Goal: Communication & Community: Answer question/provide support

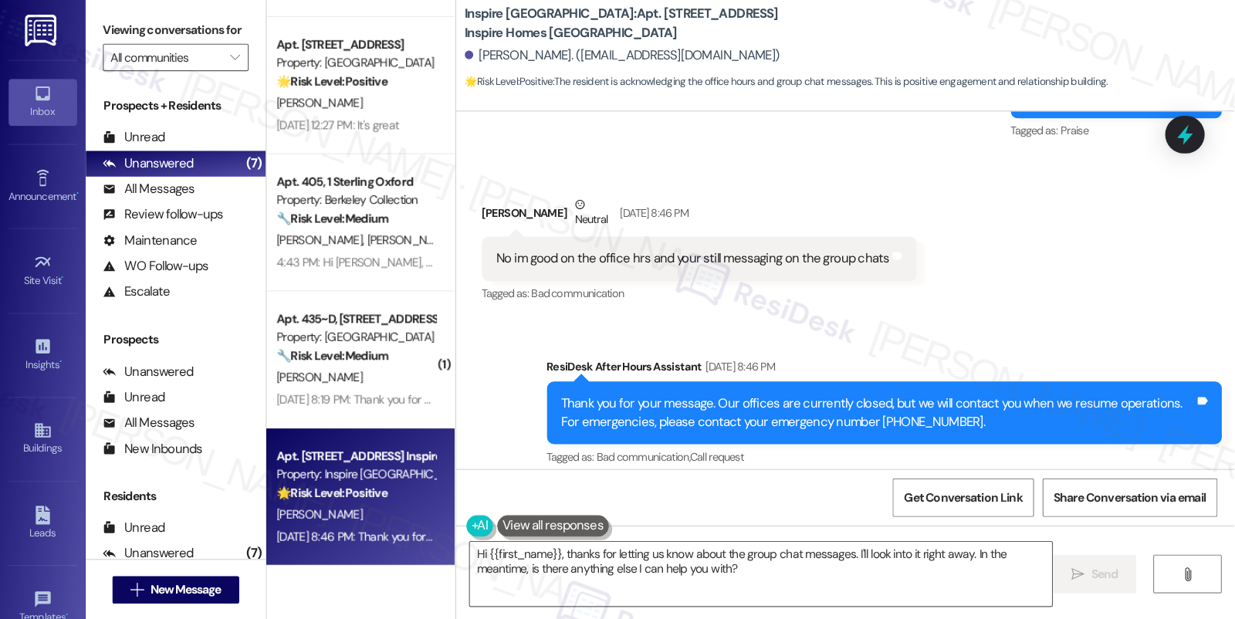
scroll to position [1032, 0]
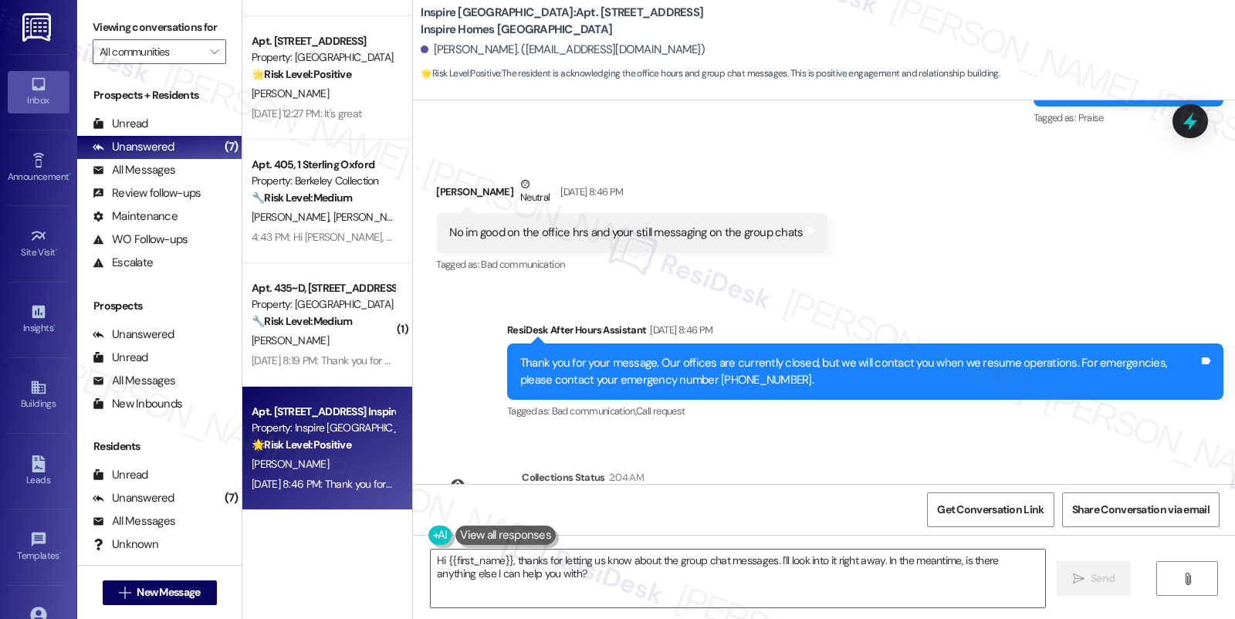
click at [678, 225] on div "No im good on the office hrs and your still messaging on the group chats" at bounding box center [625, 233] width 353 height 16
copy div "No im good on the office hrs and your still messaging on the group chats Tags a…"
click at [117, 17] on label "Viewing conversations for" at bounding box center [159, 27] width 133 height 24
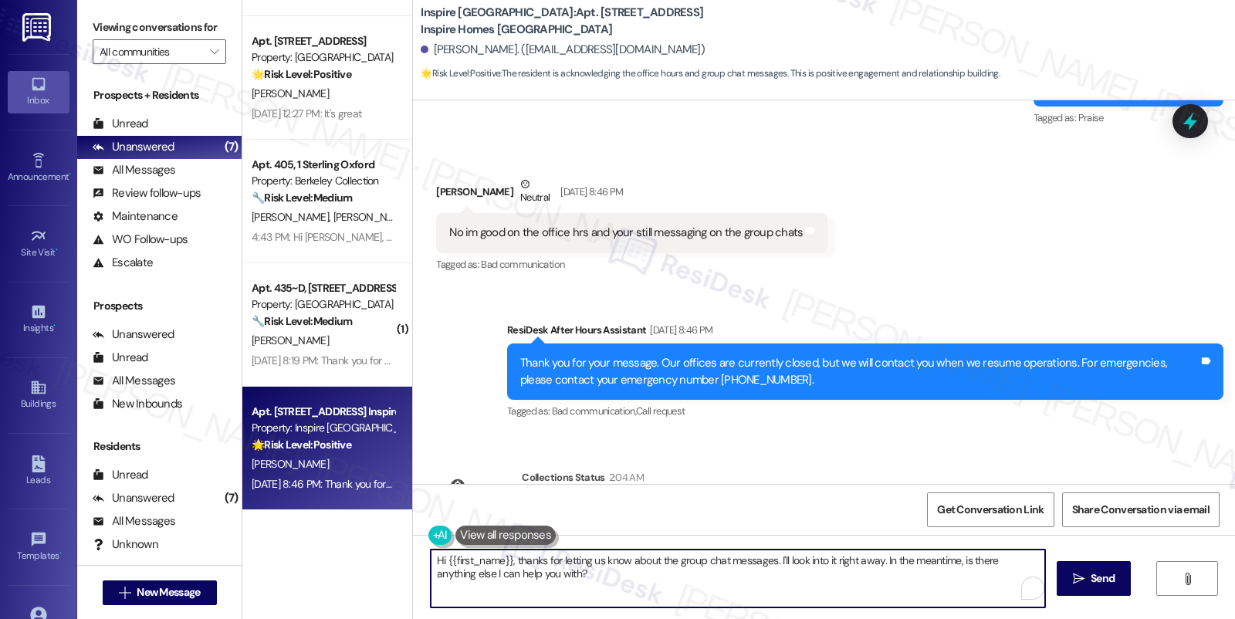
drag, startPoint x: 590, startPoint y: 580, endPoint x: 509, endPoint y: 559, distance: 82.9
click at [509, 556] on textarea "Hi {{first_name}}, thanks for letting us know about the group chat messages. I'…" at bounding box center [738, 578] width 614 height 58
paste textarea "Thank you for letting me know. I’ll make sure we update our communication accor…"
click at [508, 556] on textarea "Hi {{first_name}}, Thank you for letting me know. I’ll make sure we update our …" at bounding box center [738, 578] width 614 height 58
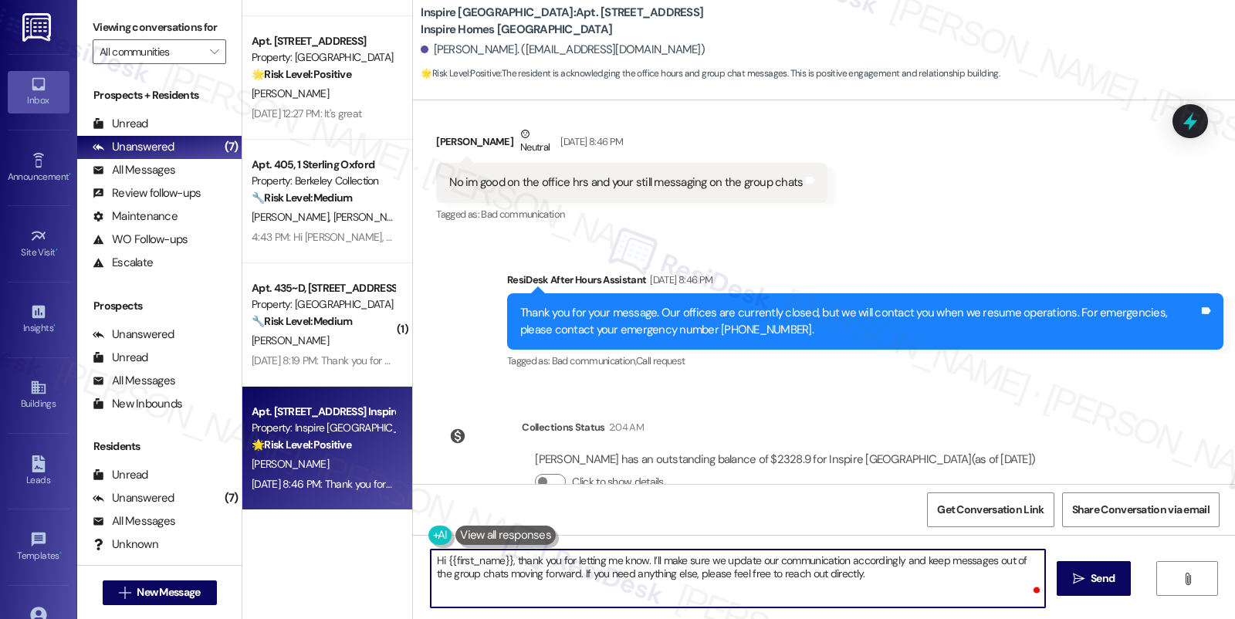
scroll to position [1108, 0]
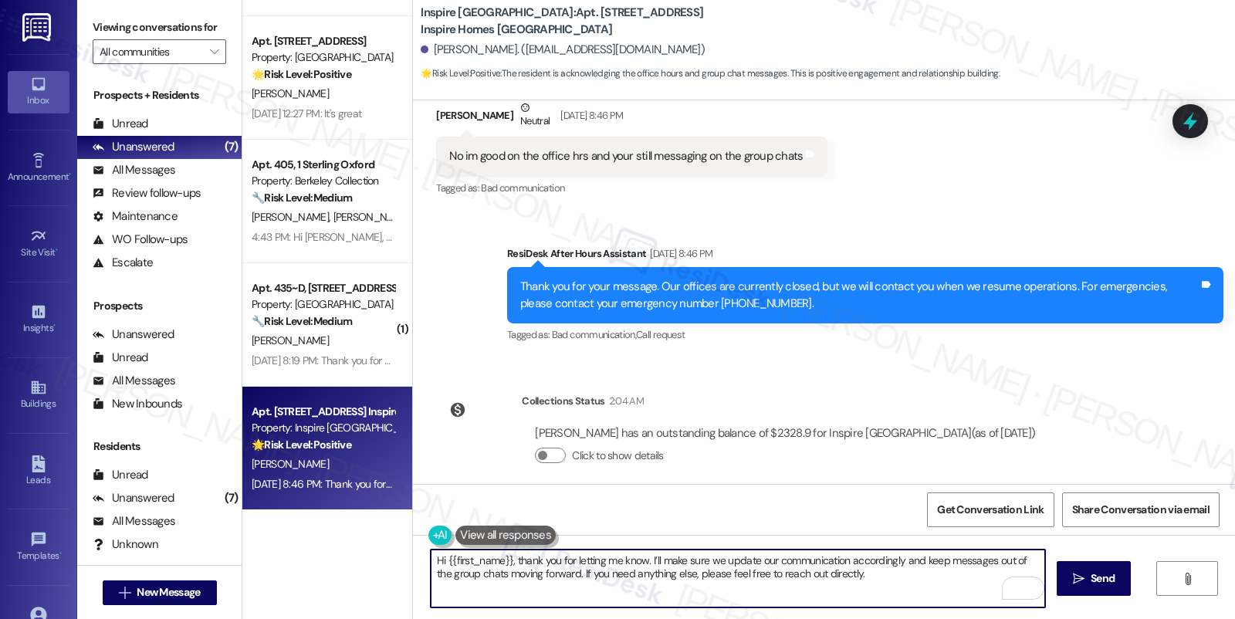
click at [782, 425] on div "[PERSON_NAME] has an outstanding balance of $2328.9 for Inspire [GEOGRAPHIC_DAT…" at bounding box center [785, 433] width 500 height 16
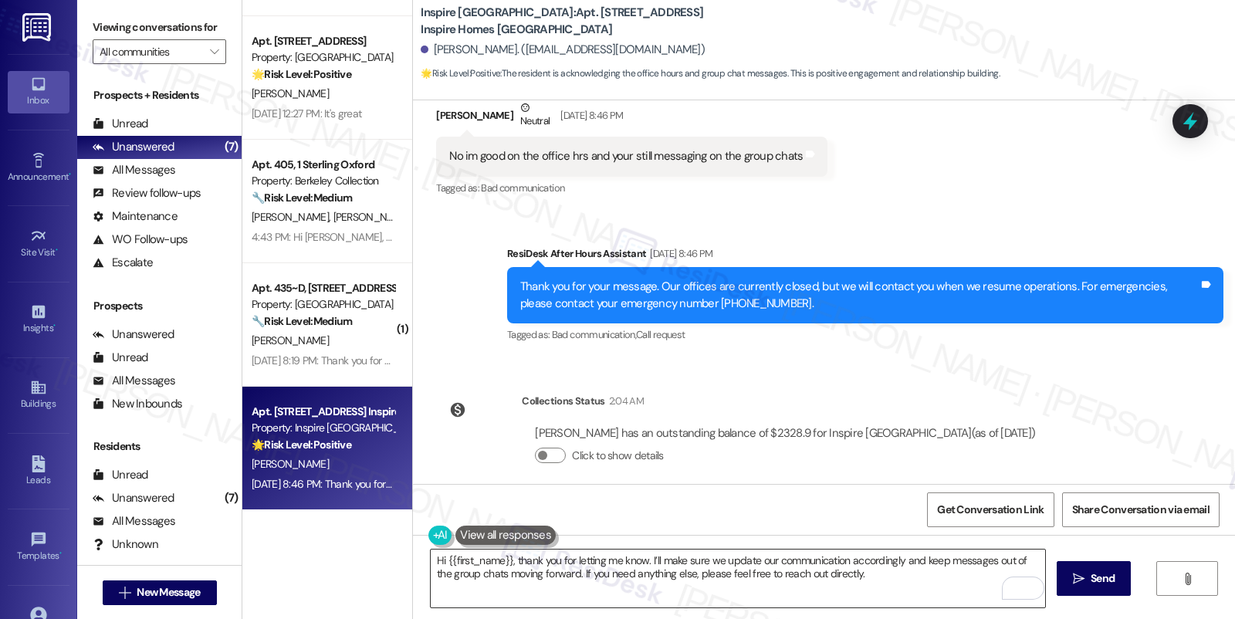
click at [831, 556] on textarea "Hi {{first_name}}, thank you for letting me know. I’ll make sure we update our …" at bounding box center [738, 578] width 614 height 58
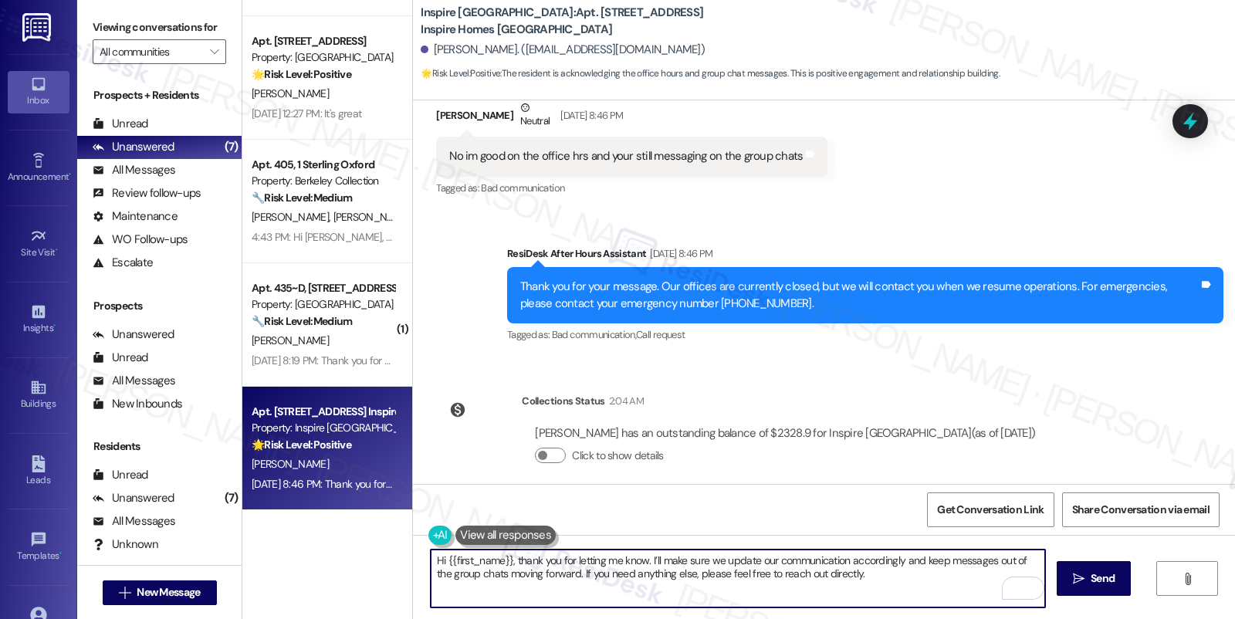
click at [831, 556] on textarea "Hi {{first_name}}, thank you for letting me know. I’ll make sure we update our …" at bounding box center [738, 578] width 614 height 58
drag, startPoint x: 897, startPoint y: 560, endPoint x: 551, endPoint y: 575, distance: 346.0
click at [551, 556] on textarea "Hi {{first_name}}, thank you for letting me know. I’ll make sure we update our …" at bounding box center [738, 578] width 614 height 58
click at [621, 556] on textarea "Hi {{first_name}}, thank you for letting me know. I’ll make sure we update our …" at bounding box center [738, 578] width 614 height 58
click at [601, 556] on textarea "Hi {{first_name}}, thank you for letting me know. I’ll make sure we update our …" at bounding box center [738, 578] width 614 height 58
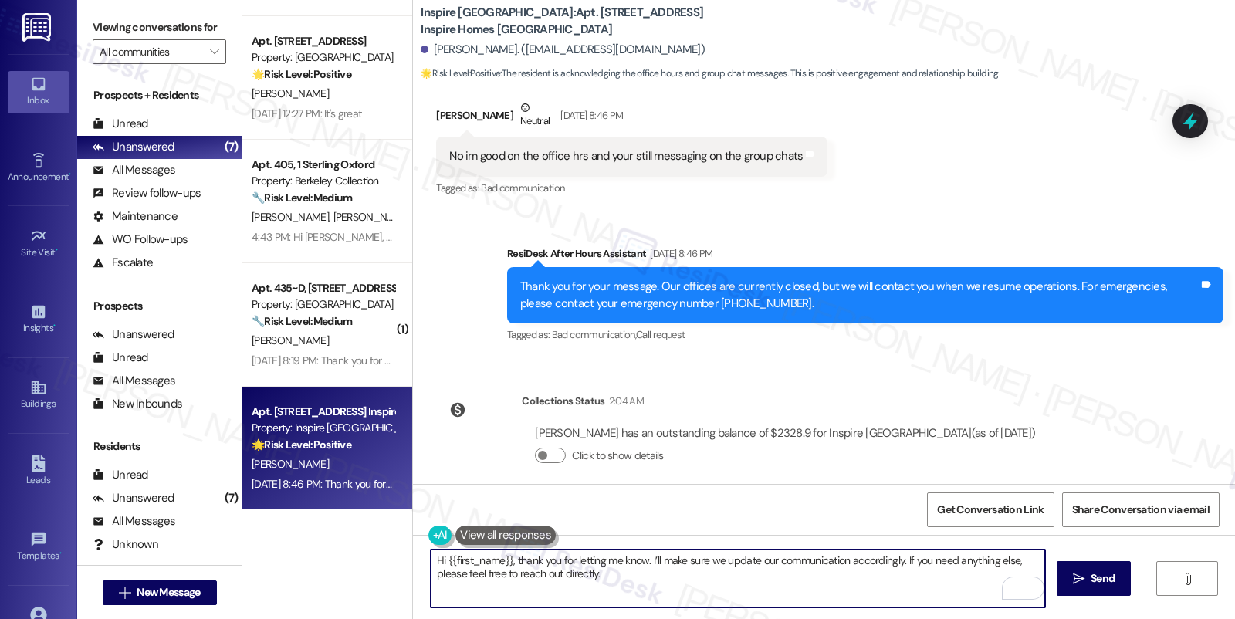
drag, startPoint x: 623, startPoint y: 579, endPoint x: 550, endPoint y: 573, distance: 72.7
click at [550, 556] on textarea "Hi {{first_name}}, thank you for letting me know. I’ll make sure we update our …" at bounding box center [738, 578] width 614 height 58
click at [676, 556] on textarea "Hi {{first_name}}, thank you for letting me know. I’ll make sure we update our …" at bounding box center [738, 578] width 614 height 58
click at [712, 556] on textarea "Hi {{first_name}}, thank you for letting me know. I’ll make sure we update our …" at bounding box center [738, 578] width 614 height 58
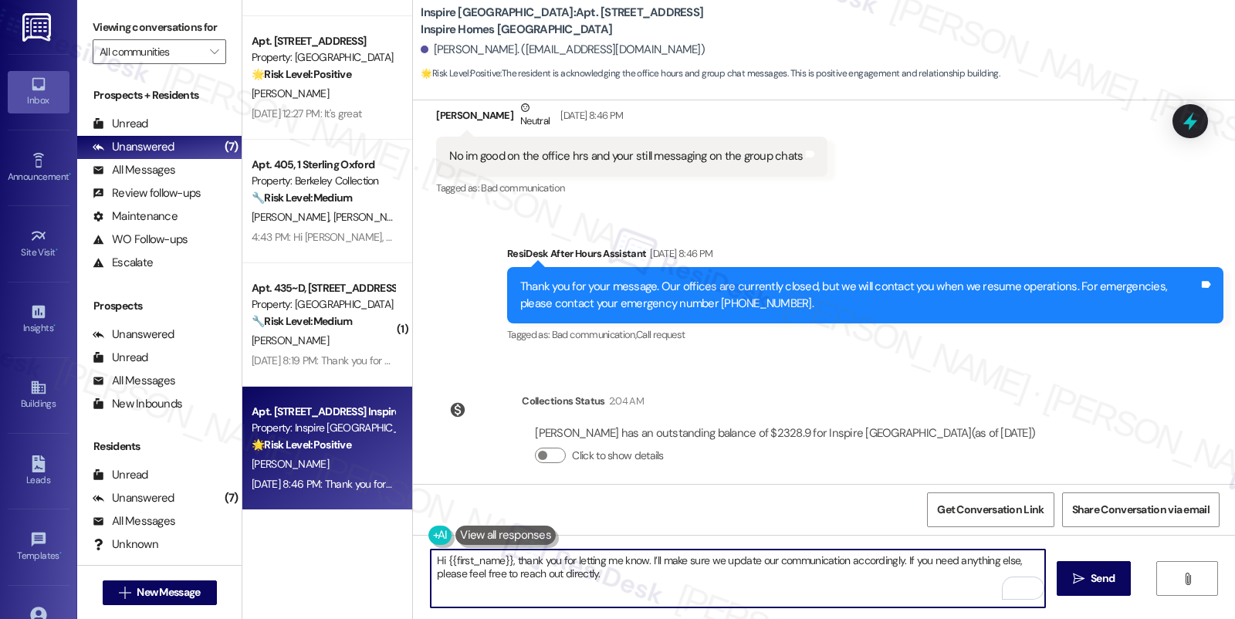
click at [712, 556] on textarea "Hi {{first_name}}, thank you for letting me know. I’ll make sure we update our …" at bounding box center [738, 578] width 614 height 58
type textarea "Hi {{first_name}}, thank you for letting me know. I’ll make sure we update our …"
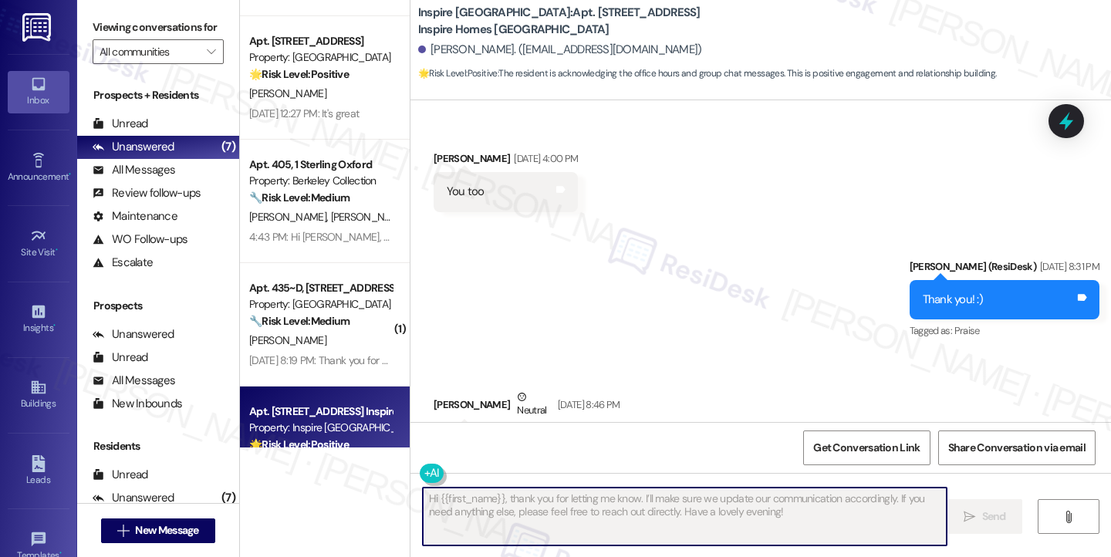
scroll to position [819, 0]
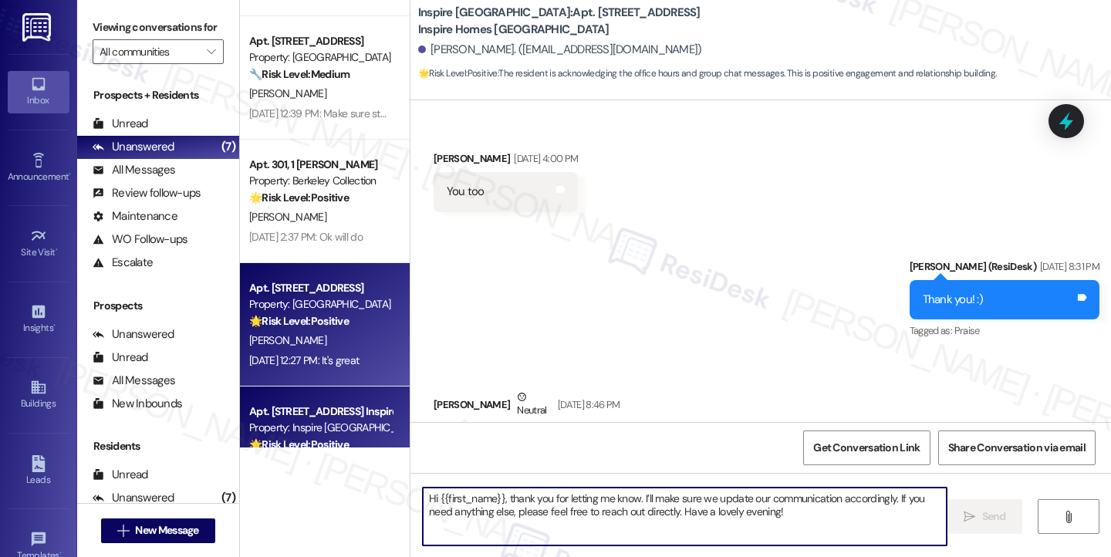
click at [333, 356] on div "[DATE] 12:27 PM: It's great [DATE] 12:27 PM: It's great" at bounding box center [304, 360] width 110 height 14
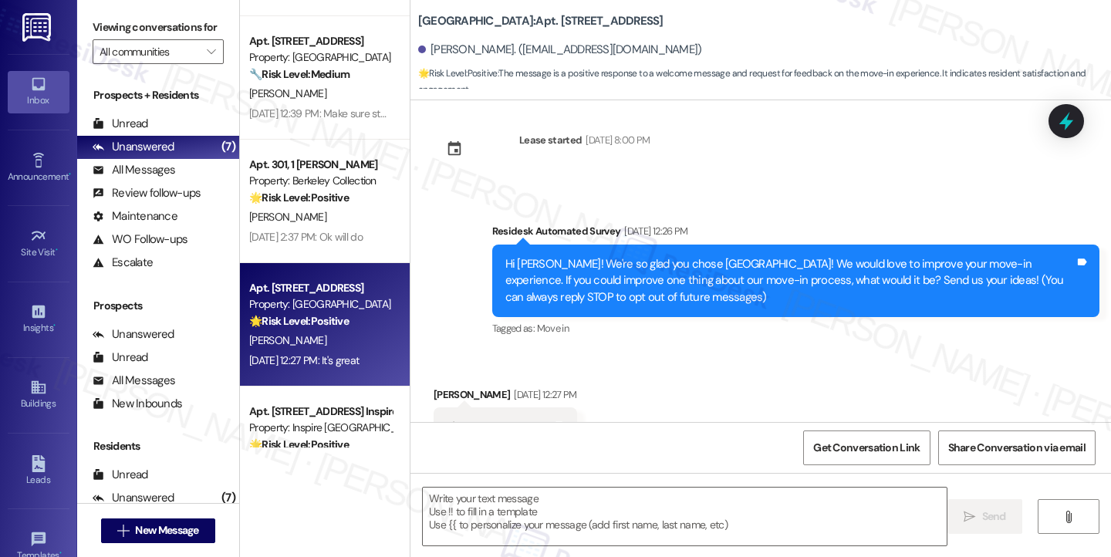
scroll to position [0, 0]
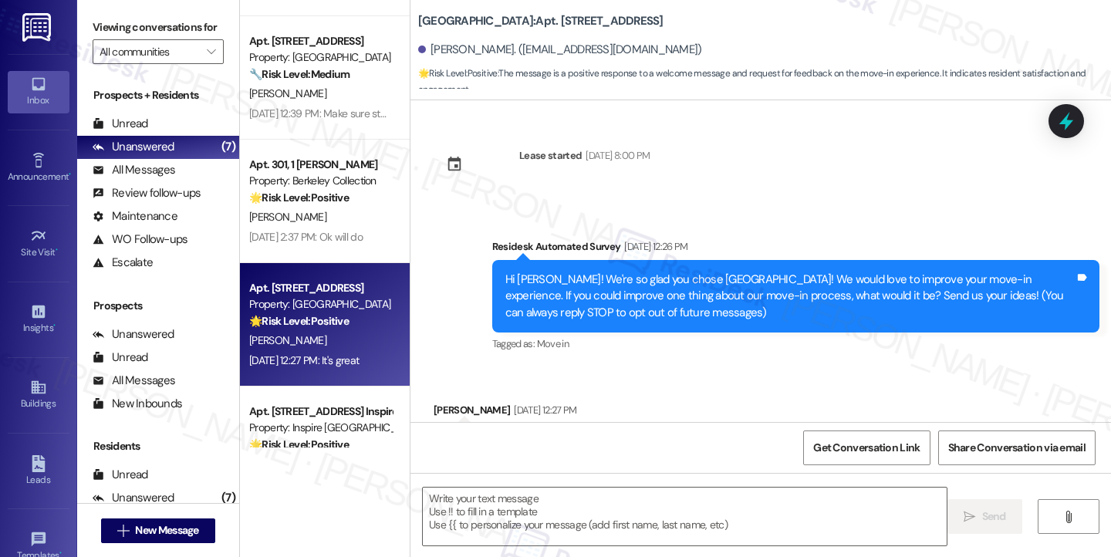
click at [655, 277] on div "Hi [PERSON_NAME]! We're so glad you chose [GEOGRAPHIC_DATA]! We would love to i…" at bounding box center [789, 296] width 569 height 49
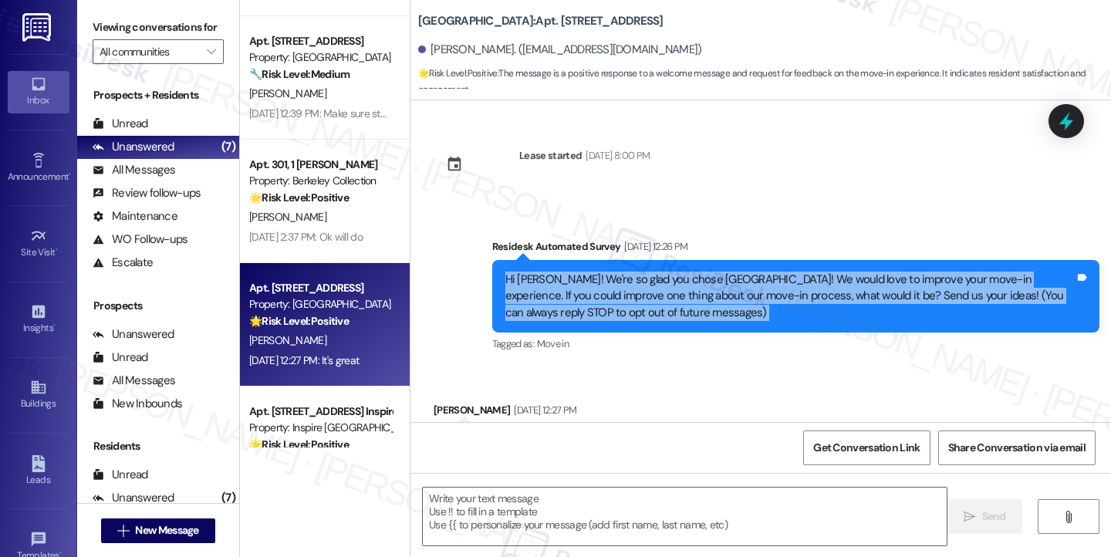
click at [655, 277] on div "Hi [PERSON_NAME]! We're so glad you chose [GEOGRAPHIC_DATA]! We would love to i…" at bounding box center [789, 296] width 569 height 49
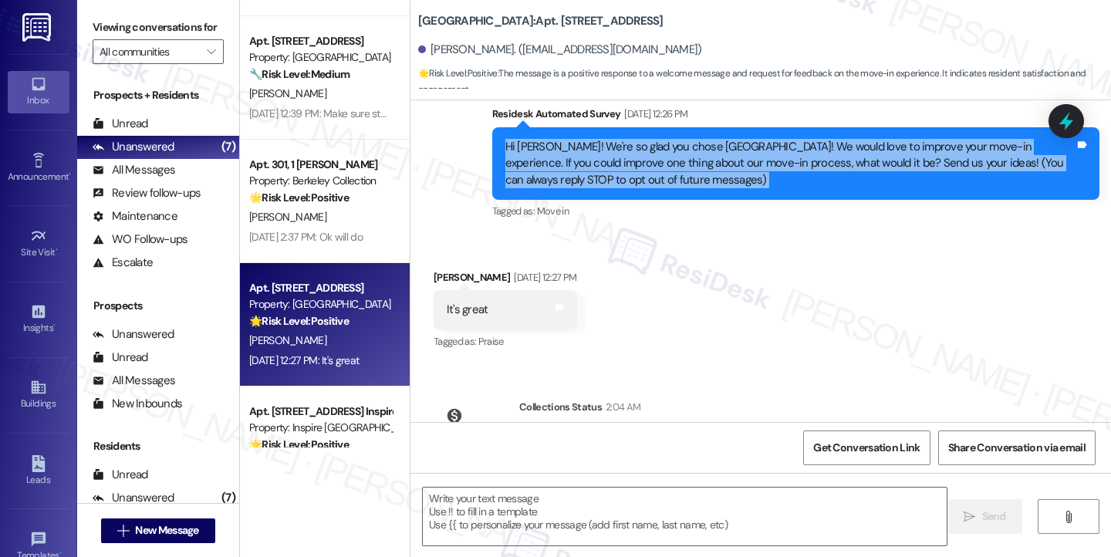
scroll to position [218, 0]
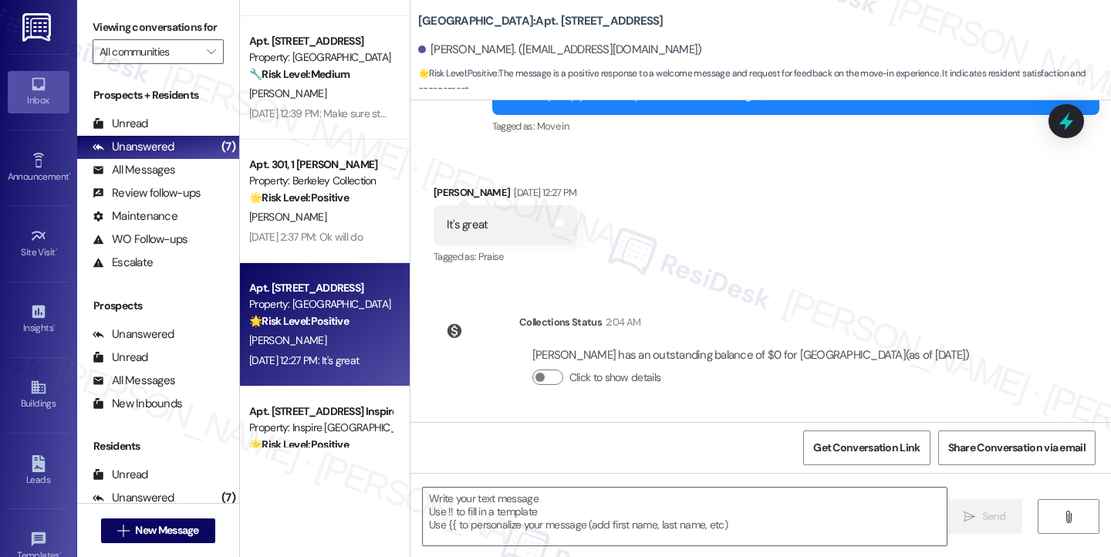
click at [110, 23] on label "Viewing conversations for" at bounding box center [158, 27] width 131 height 24
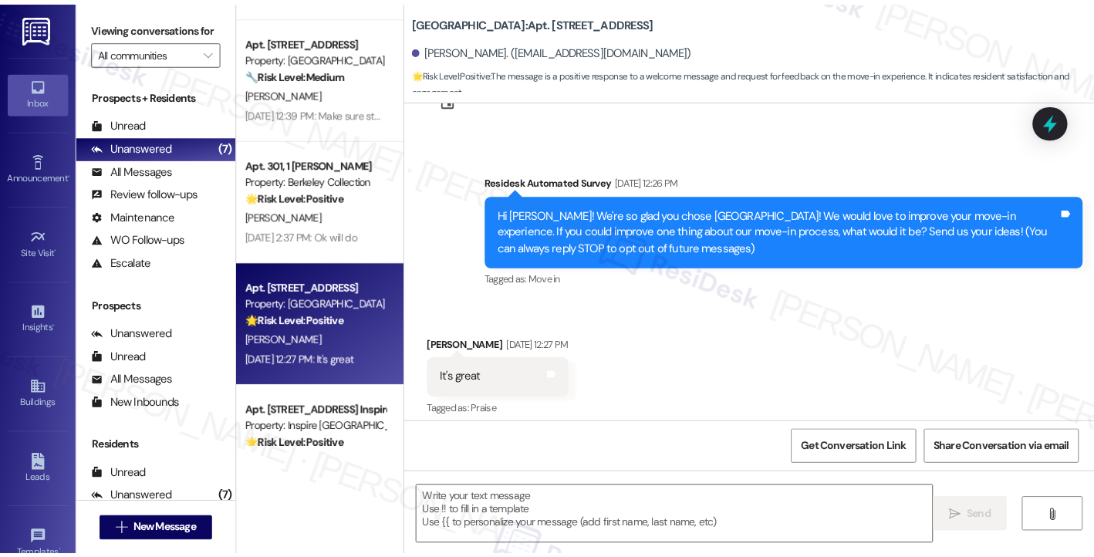
scroll to position [63, 0]
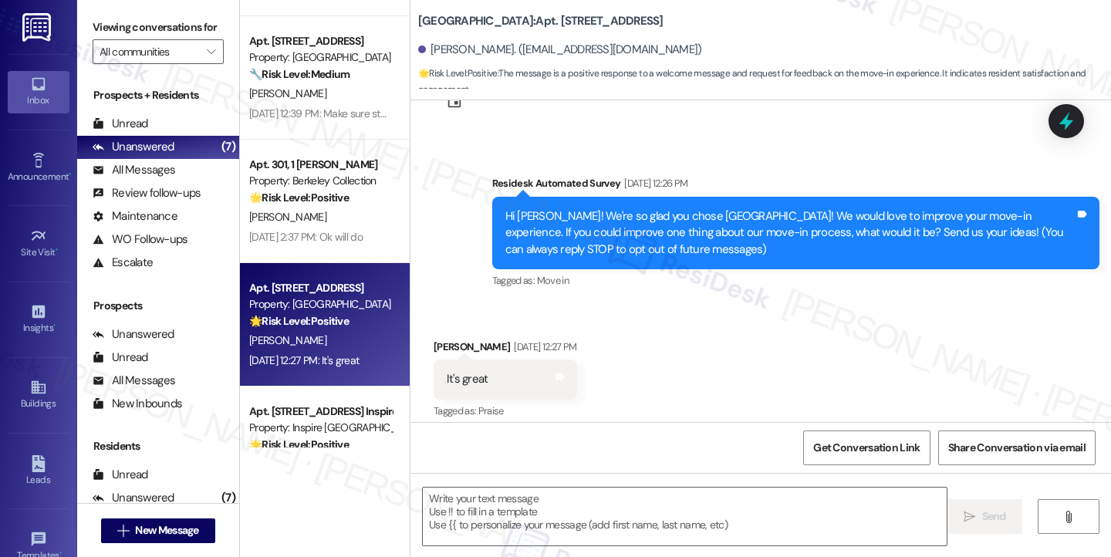
click at [765, 234] on div "Hi [PERSON_NAME]! We're so glad you chose [GEOGRAPHIC_DATA]! We would love to i…" at bounding box center [789, 232] width 569 height 49
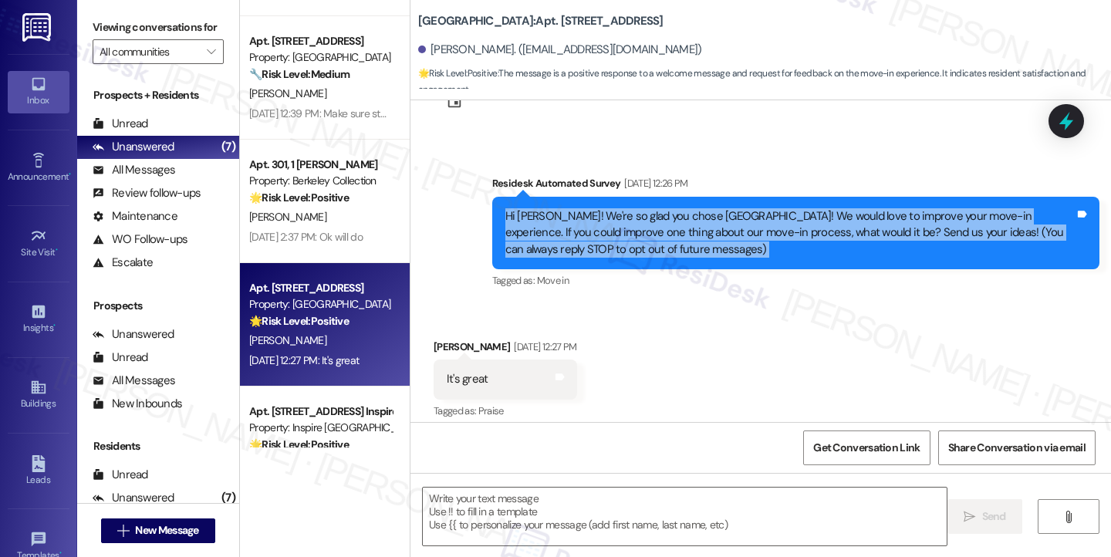
click at [765, 234] on div "Hi [PERSON_NAME]! We're so glad you chose [GEOGRAPHIC_DATA]! We would love to i…" at bounding box center [789, 232] width 569 height 49
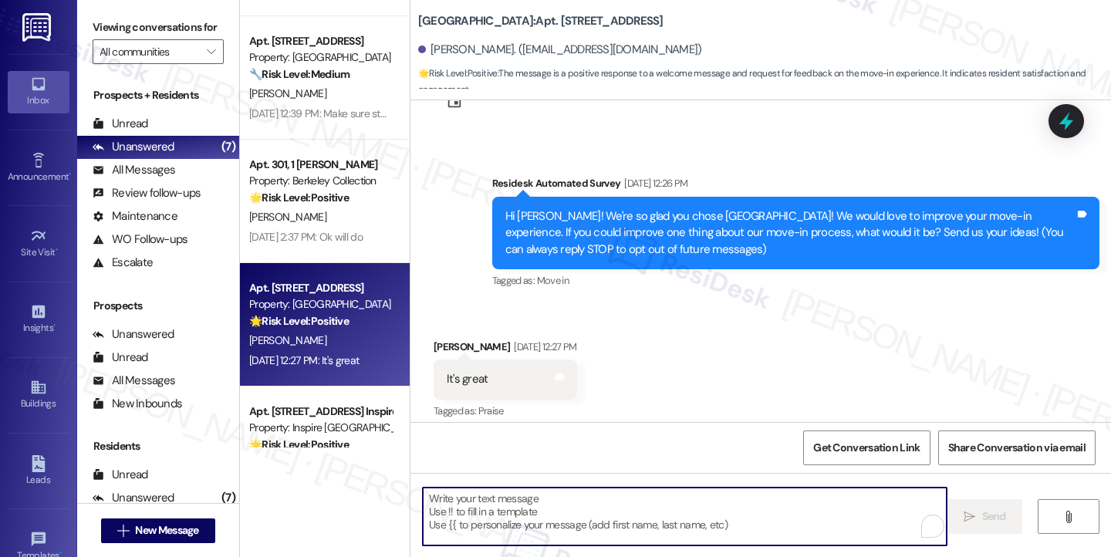
click at [521, 511] on textarea "To enrich screen reader interactions, please activate Accessibility in Grammarl…" at bounding box center [685, 517] width 524 height 58
paste textarea "That’s awesome to hear, [PERSON_NAME]! Thank you! If you don’t mind, would you …"
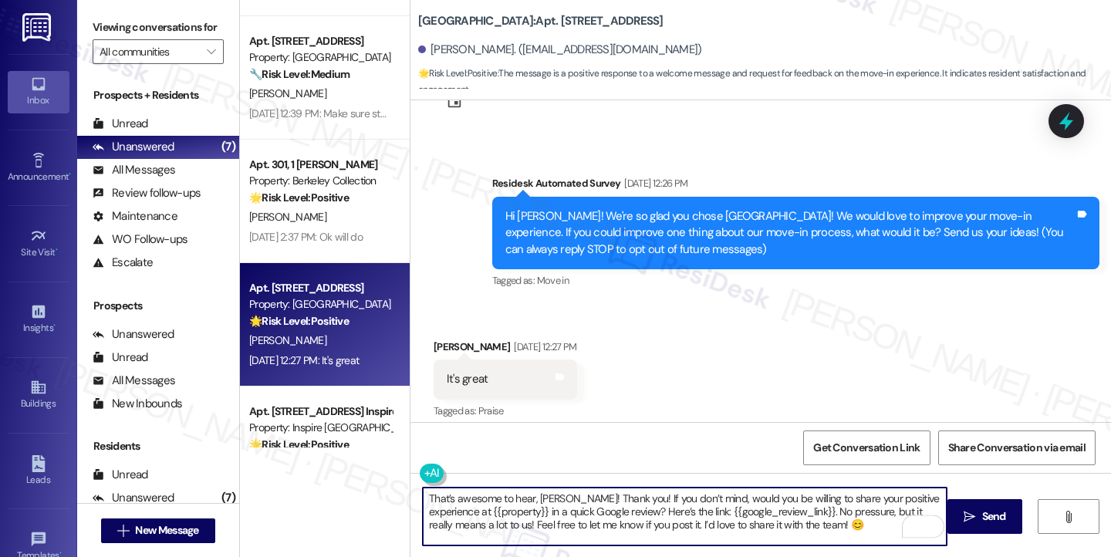
click at [441, 345] on div "[PERSON_NAME] [DATE] 12:27 PM" at bounding box center [506, 350] width 144 height 22
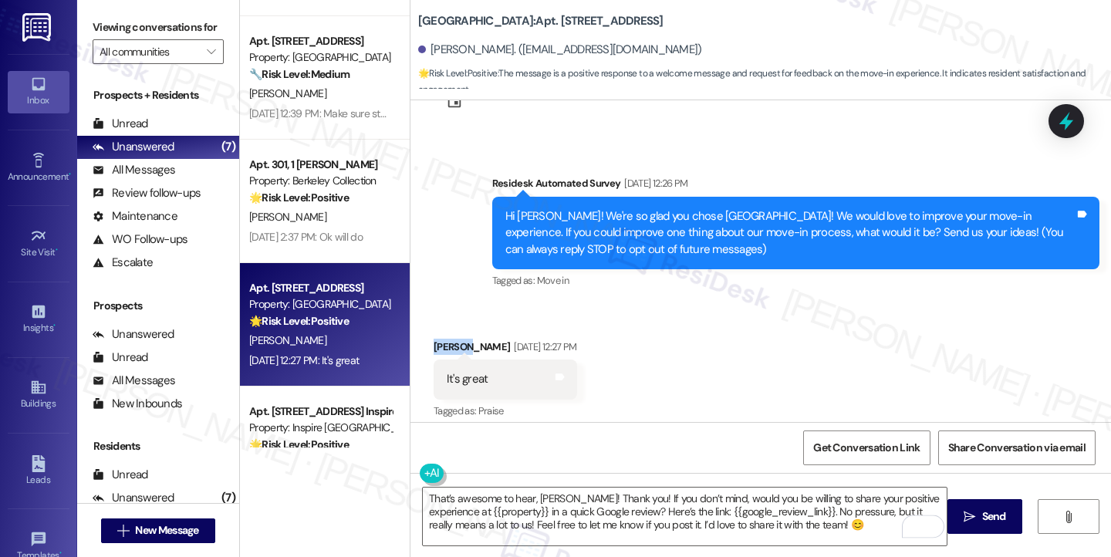
click at [441, 345] on div "[PERSON_NAME] [DATE] 12:27 PM" at bounding box center [506, 350] width 144 height 22
copy div "[PERSON_NAME]"
click at [542, 497] on textarea "That’s awesome to hear, [PERSON_NAME]! Thank you! If you don’t mind, would you …" at bounding box center [685, 517] width 524 height 58
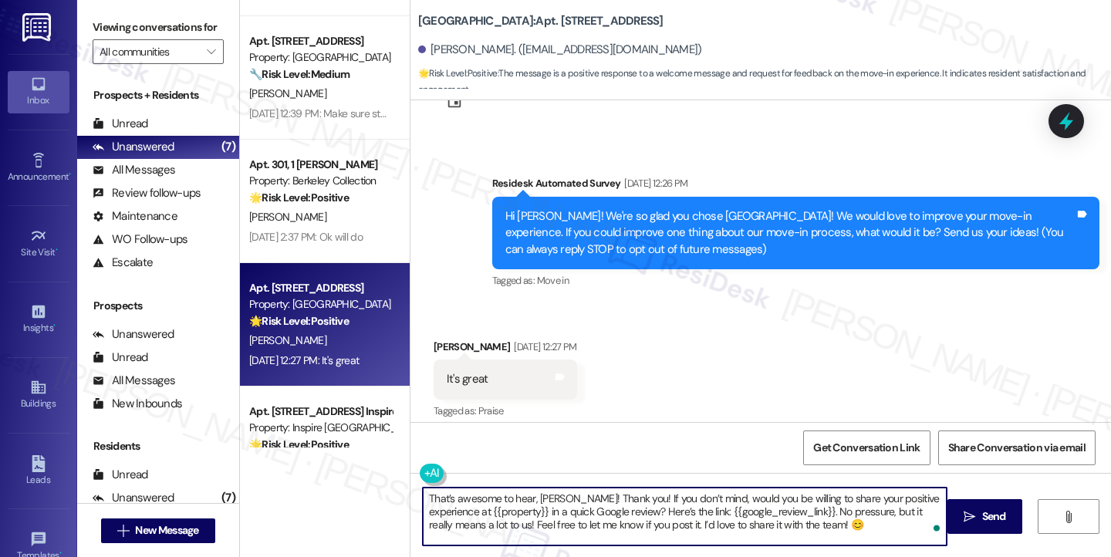
click at [542, 497] on textarea "That’s awesome to hear, [PERSON_NAME]! Thank you! If you don’t mind, would you …" at bounding box center [685, 517] width 524 height 58
paste textarea "[PERSON_NAME]"
drag, startPoint x: 806, startPoint y: 524, endPoint x: 605, endPoint y: 518, distance: 201.5
click at [605, 518] on textarea "That’s awesome to hear, [PERSON_NAME]! Thank you! If you don’t mind, would you …" at bounding box center [685, 517] width 524 height 58
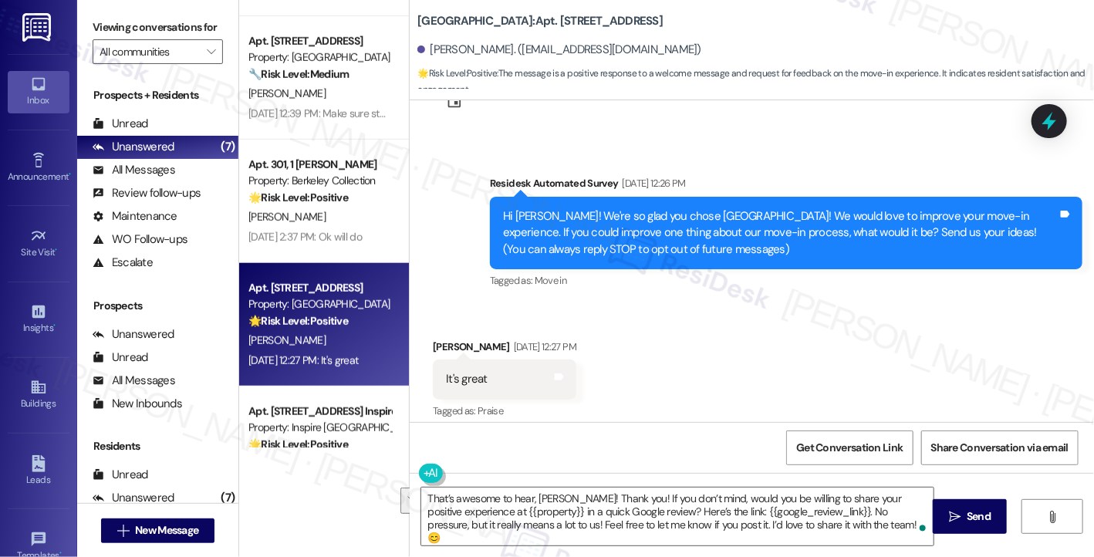
drag, startPoint x: 100, startPoint y: 30, endPoint x: 125, endPoint y: 48, distance: 30.4
click at [100, 30] on label "Viewing conversations for" at bounding box center [158, 27] width 130 height 24
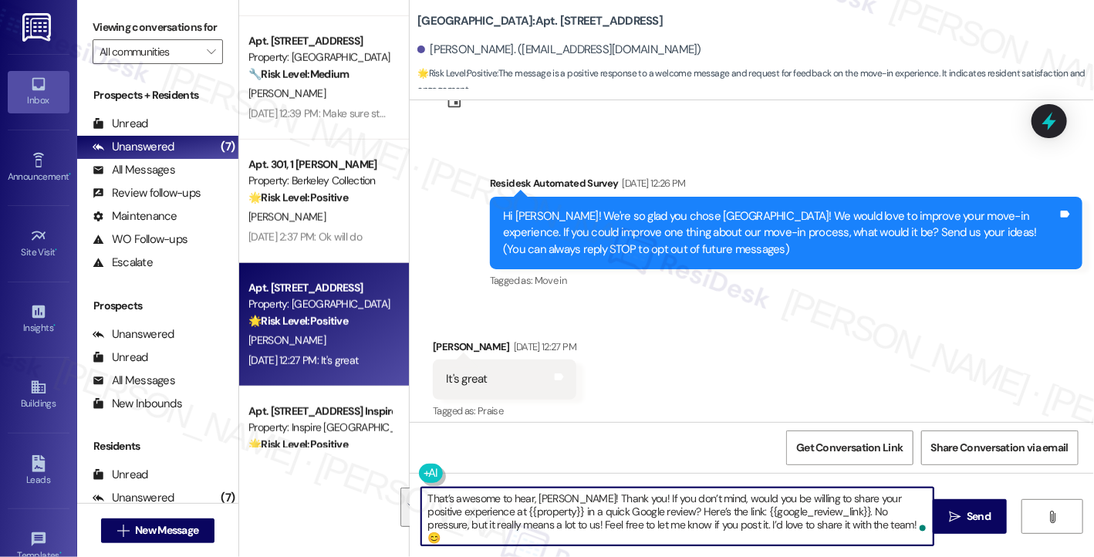
drag, startPoint x: 862, startPoint y: 522, endPoint x: 620, endPoint y: 495, distance: 243.0
click at [620, 495] on textarea "That’s awesome to hear, [PERSON_NAME]! Thank you! If you don’t mind, would you …" at bounding box center [677, 517] width 512 height 58
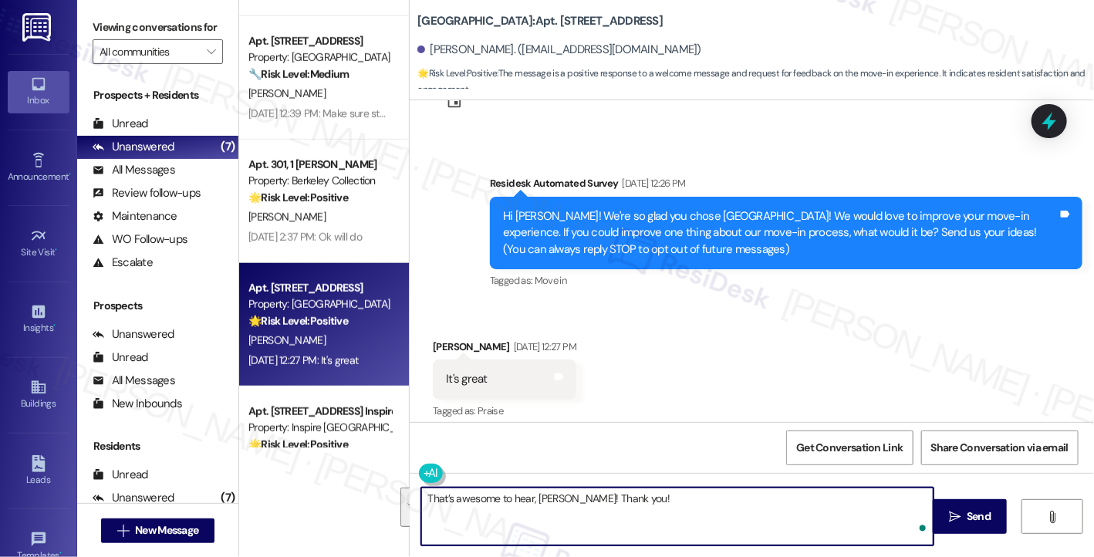
paste textarea ""Could I also take this chance to ask about your living experience? Has {{prope…"
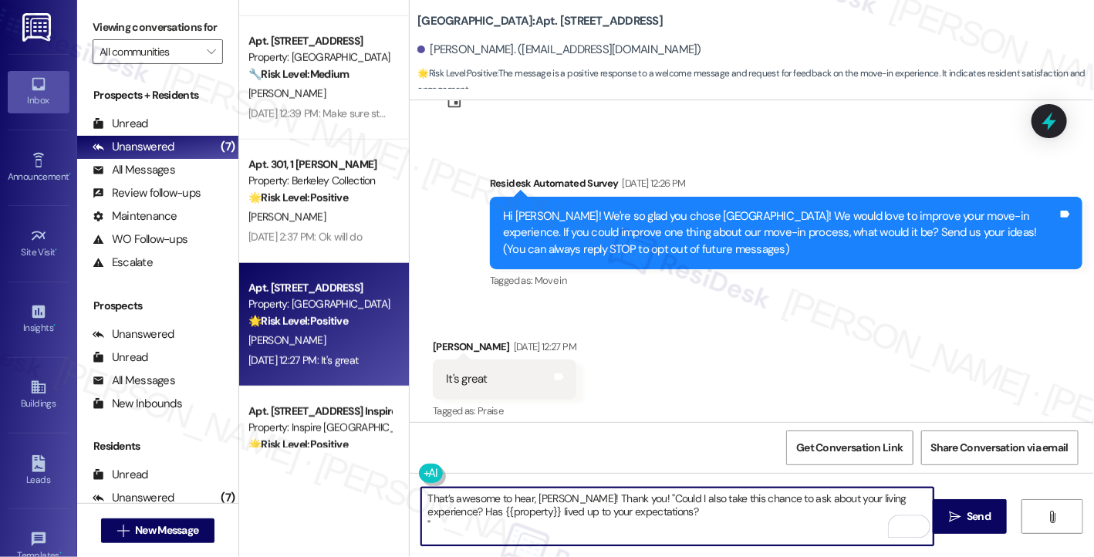
click at [623, 497] on textarea "That’s awesome to hear, [PERSON_NAME]! Thank you! "Could I also take this chanc…" at bounding box center [677, 517] width 512 height 58
click at [575, 530] on textarea "That’s awesome to hear, [PERSON_NAME]! Thank you! Could I also take this chance…" at bounding box center [677, 517] width 512 height 58
type textarea "That’s awesome to hear, [PERSON_NAME]! Thank you! Could I also take this chance…"
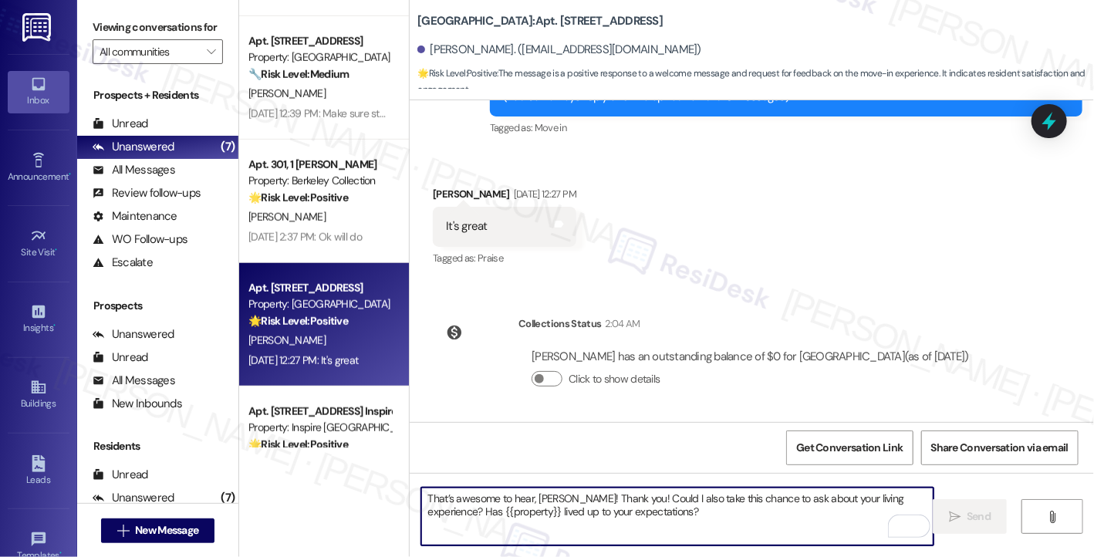
scroll to position [342, 0]
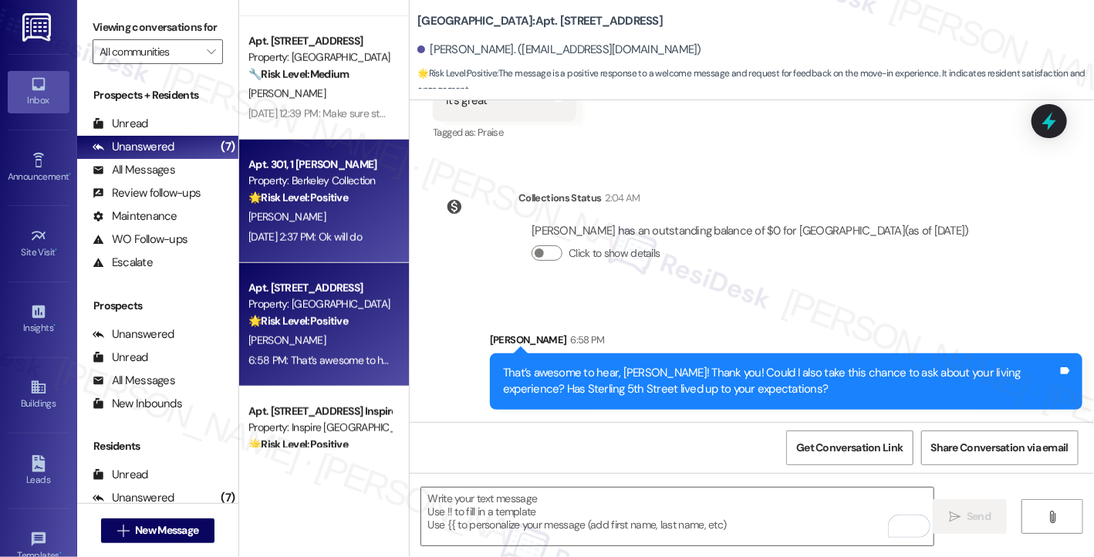
click at [327, 221] on div "[PERSON_NAME]" at bounding box center [320, 217] width 146 height 19
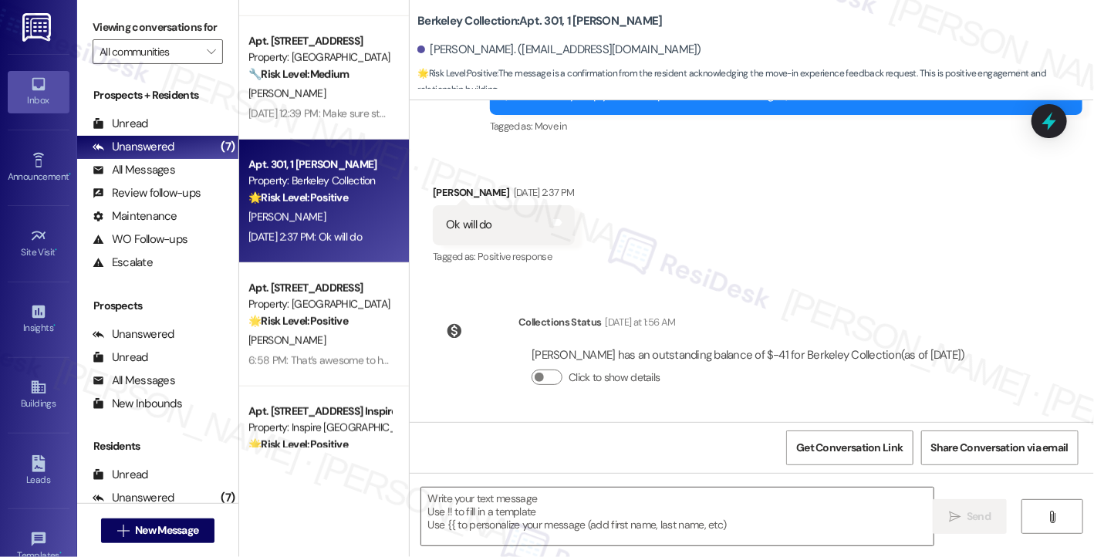
scroll to position [63, 0]
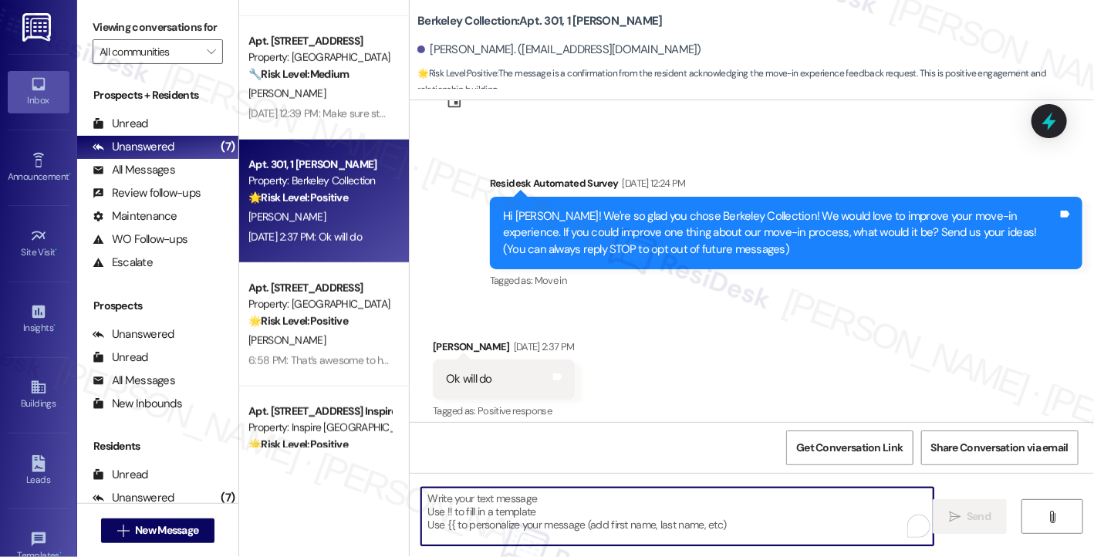
click at [584, 511] on textarea "To enrich screen reader interactions, please activate Accessibility in Grammarl…" at bounding box center [677, 517] width 512 height 58
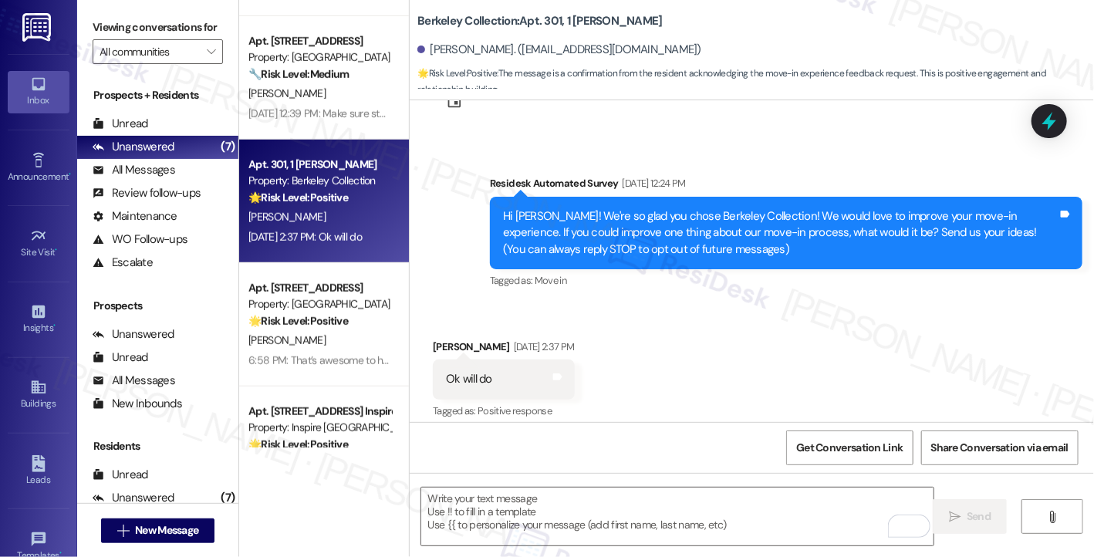
click at [551, 231] on div "Hi [PERSON_NAME]! We're so glad you chose Berkeley Collection! We would love to…" at bounding box center [780, 232] width 555 height 49
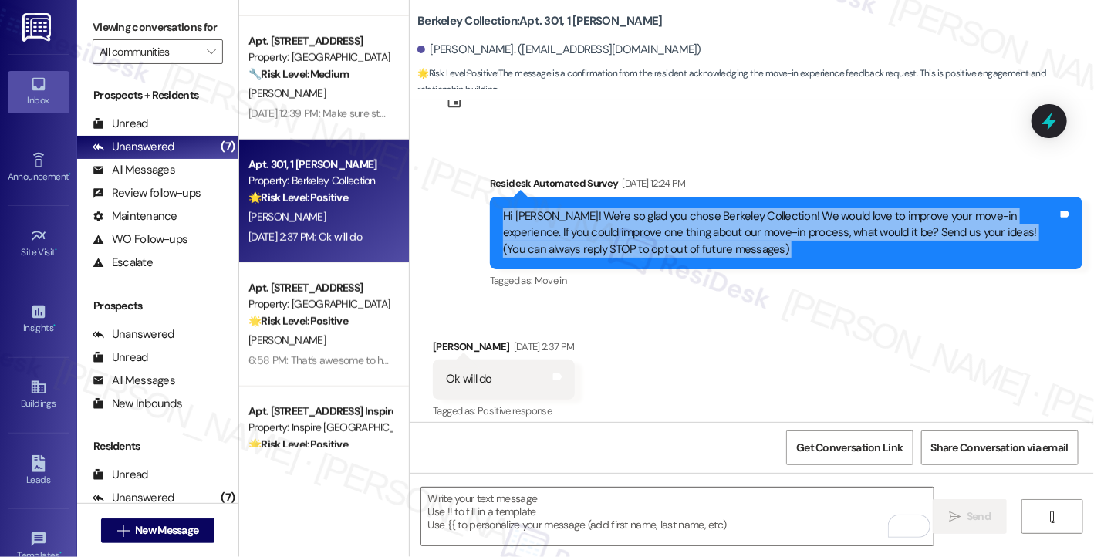
click at [551, 231] on div "Hi [PERSON_NAME]! We're so glad you chose Berkeley Collection! We would love to…" at bounding box center [780, 232] width 555 height 49
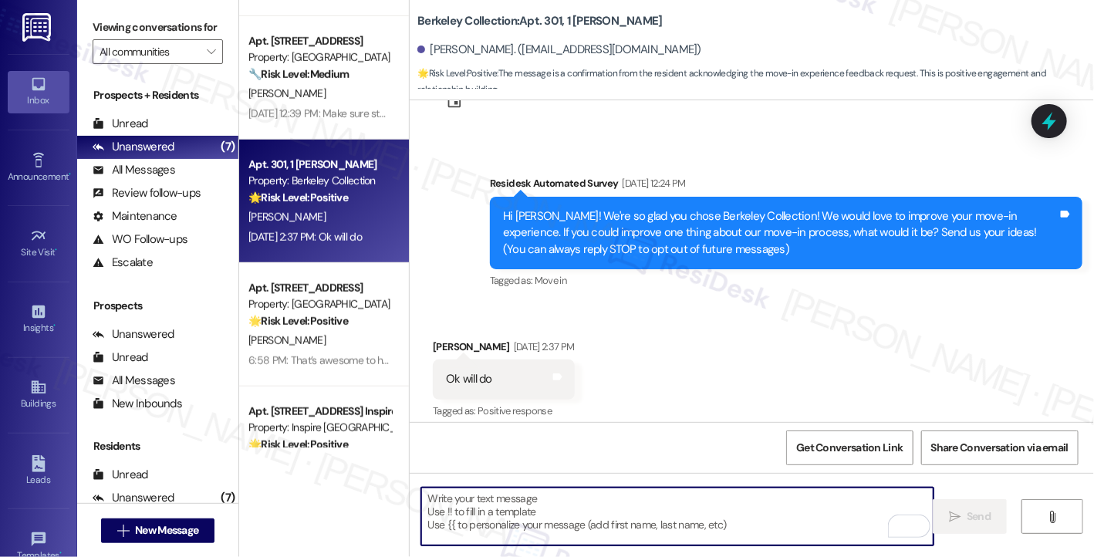
click at [458, 512] on textarea "To enrich screen reader interactions, please activate Accessibility in Grammarl…" at bounding box center [677, 517] width 512 height 58
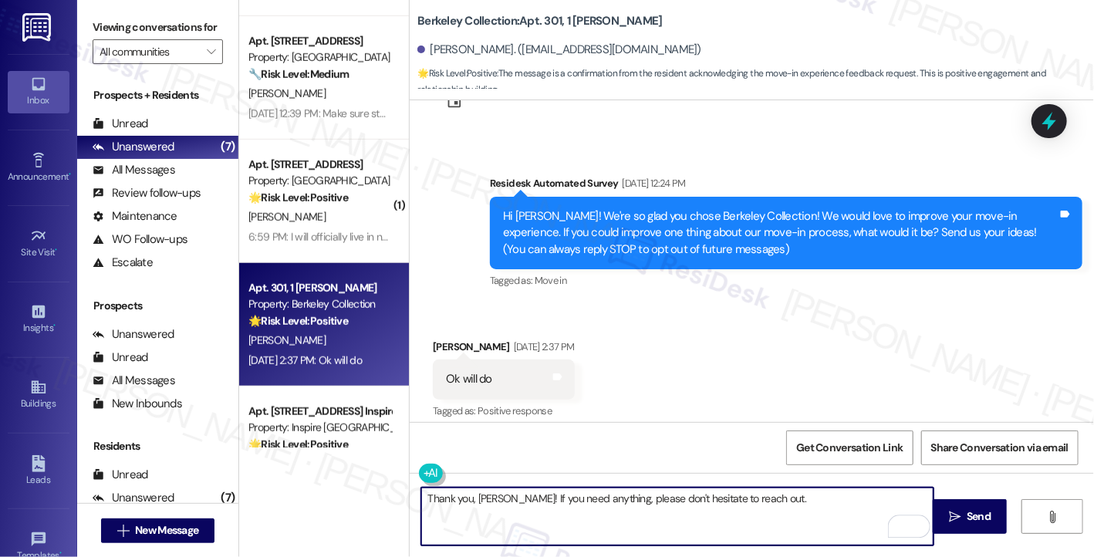
type textarea "Thank you, [PERSON_NAME]! If you need anything, please don't hesitate to reach …"
click at [514, 391] on div "Ok will do Tags and notes" at bounding box center [503, 379] width 141 height 39
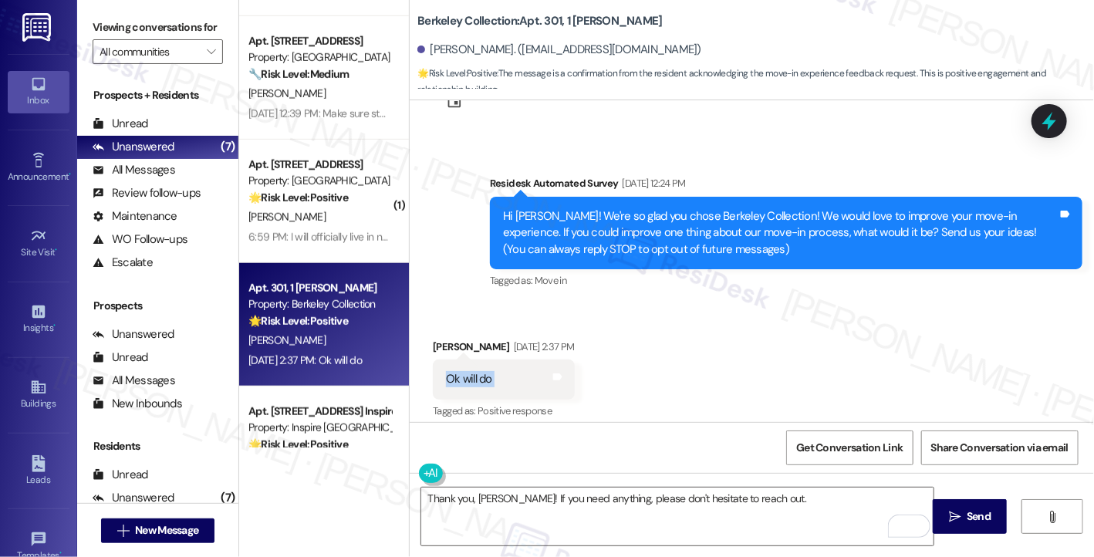
click at [514, 391] on div "Ok will do Tags and notes" at bounding box center [503, 379] width 141 height 39
click at [556, 255] on div "Hi [PERSON_NAME]! We're so glad you chose Berkeley Collection! We would love to…" at bounding box center [780, 232] width 555 height 49
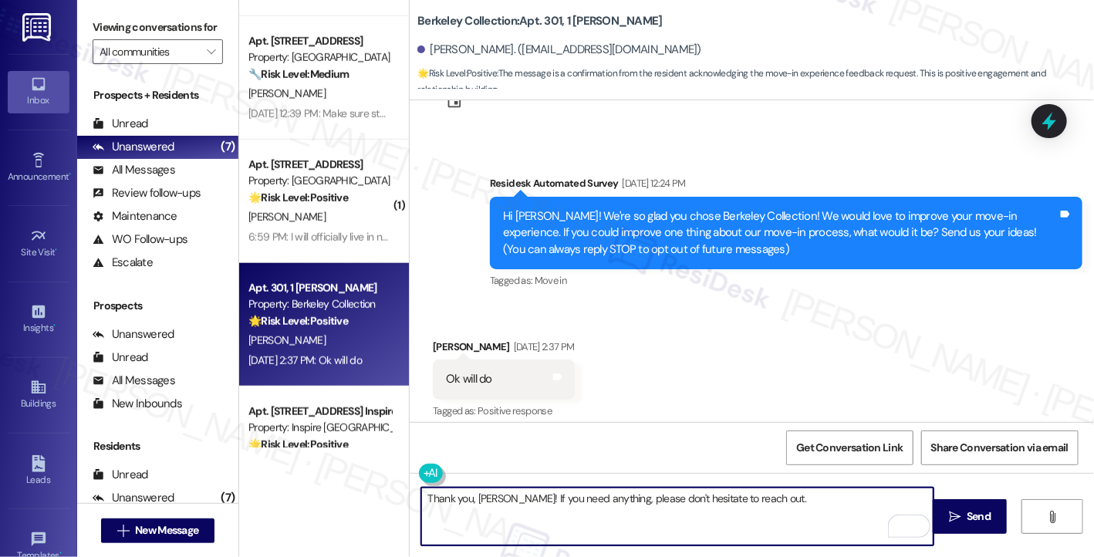
click at [713, 493] on textarea "Thank you, [PERSON_NAME]! If you need anything, please don't hesitate to reach …" at bounding box center [677, 517] width 512 height 58
click at [782, 498] on textarea "Thank you, [PERSON_NAME]! If you need anything, please don't hesitate to reach …" at bounding box center [677, 517] width 512 height 58
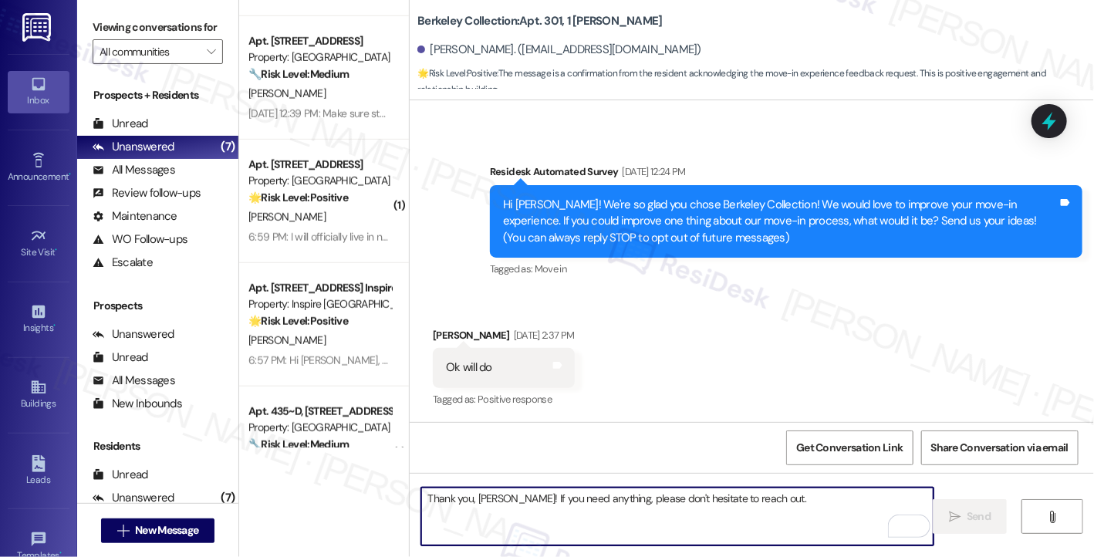
scroll to position [325, 0]
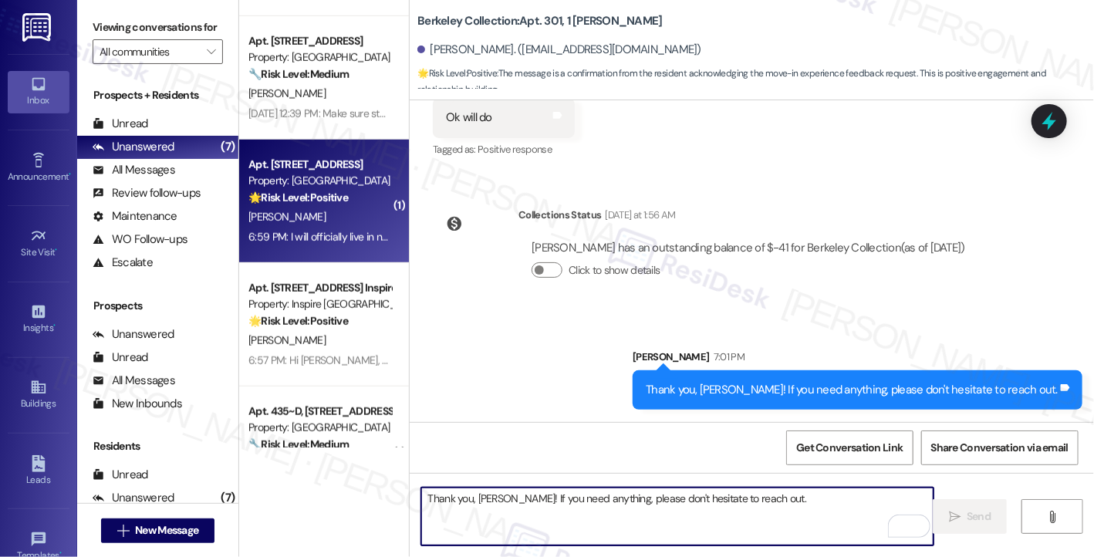
click at [345, 234] on div "6:59 PM: I will officially live in next week 6:59 PM: I will officially live in…" at bounding box center [335, 237] width 174 height 14
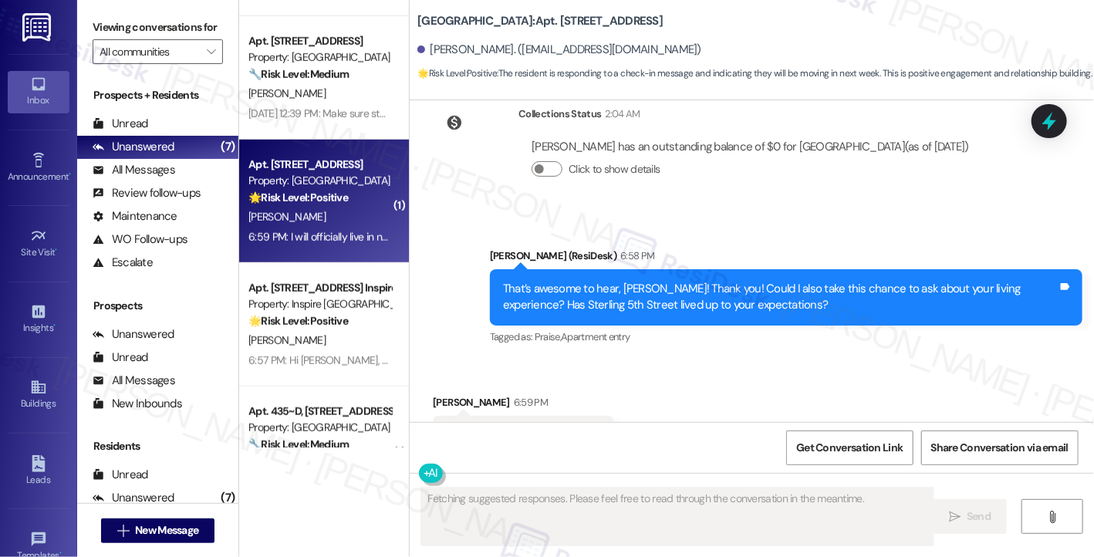
scroll to position [494, 0]
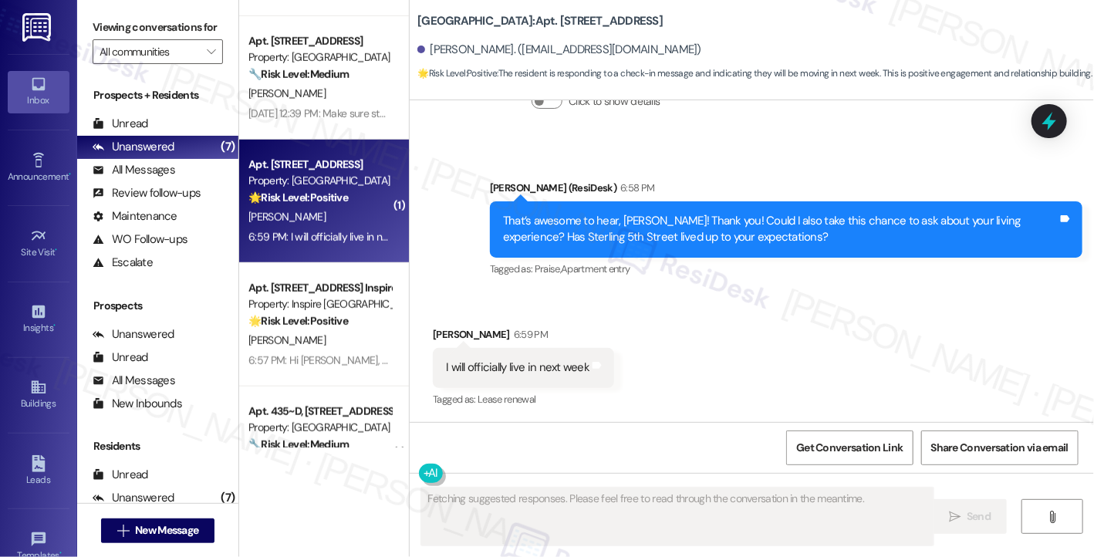
click at [554, 354] on div "I will officially live in next week Tags and notes" at bounding box center [523, 367] width 181 height 39
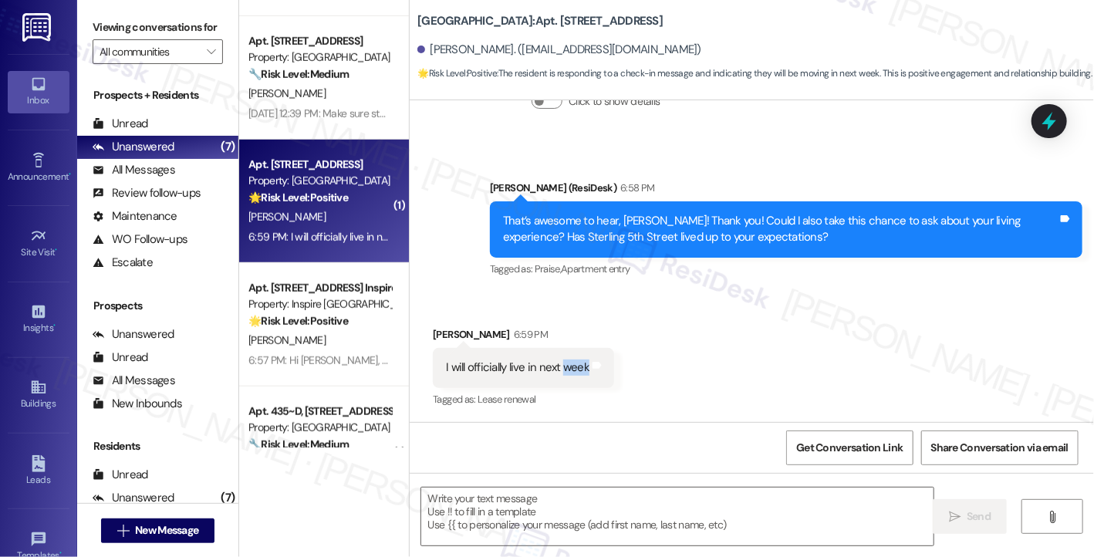
click at [554, 354] on div "I will officially live in next week Tags and notes" at bounding box center [523, 367] width 181 height 39
click at [571, 231] on div "That’s awesome to hear, [PERSON_NAME]! Thank you! Could I also take this chance…" at bounding box center [780, 229] width 555 height 33
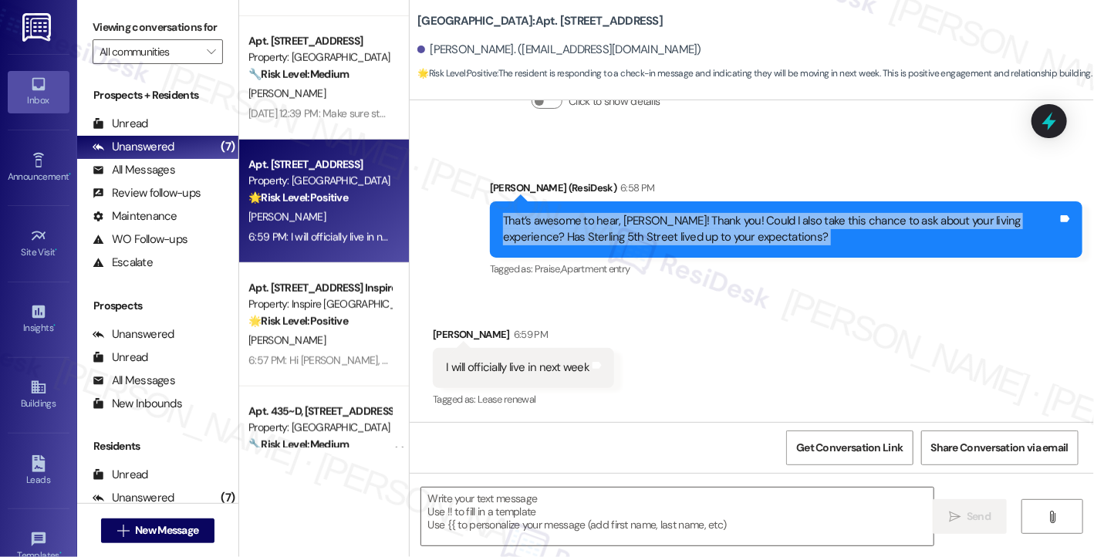
click at [571, 231] on div "That’s awesome to hear, [PERSON_NAME]! Thank you! Could I also take this chance…" at bounding box center [780, 229] width 555 height 33
click at [678, 210] on div "That’s awesome to hear, [PERSON_NAME]! Thank you! Could I also take this chance…" at bounding box center [786, 229] width 593 height 56
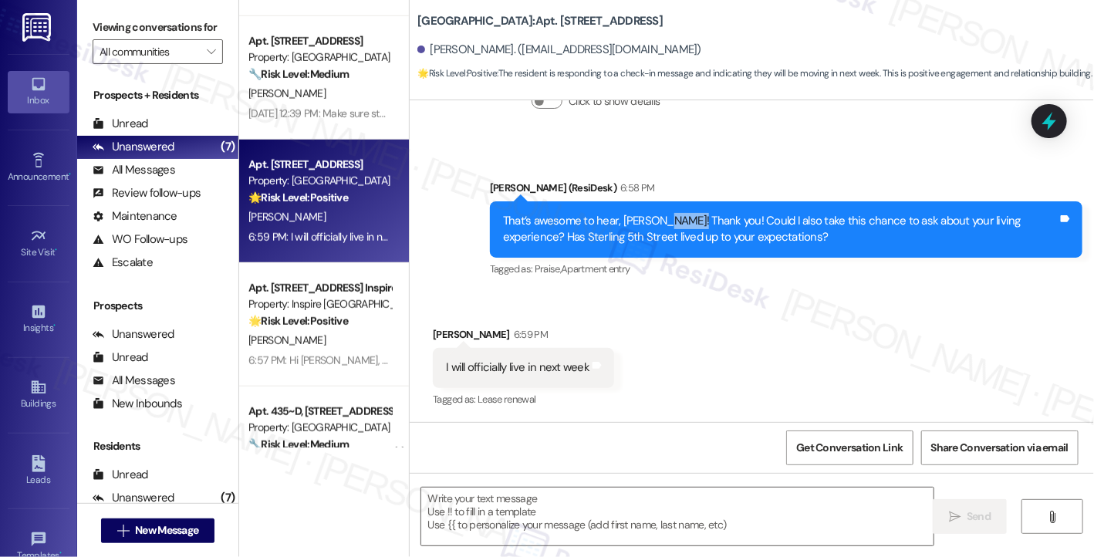
click at [678, 210] on div "That’s awesome to hear, [PERSON_NAME]! Thank you! Could I also take this chance…" at bounding box center [786, 229] width 593 height 56
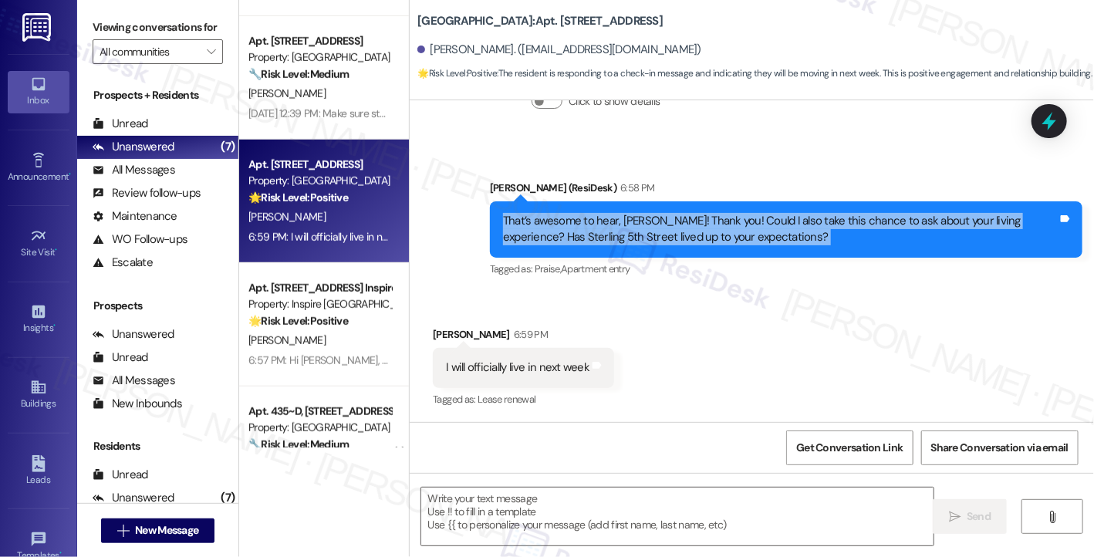
click at [678, 210] on div "That’s awesome to hear, [PERSON_NAME]! Thank you! Could I also take this chance…" at bounding box center [786, 229] width 593 height 56
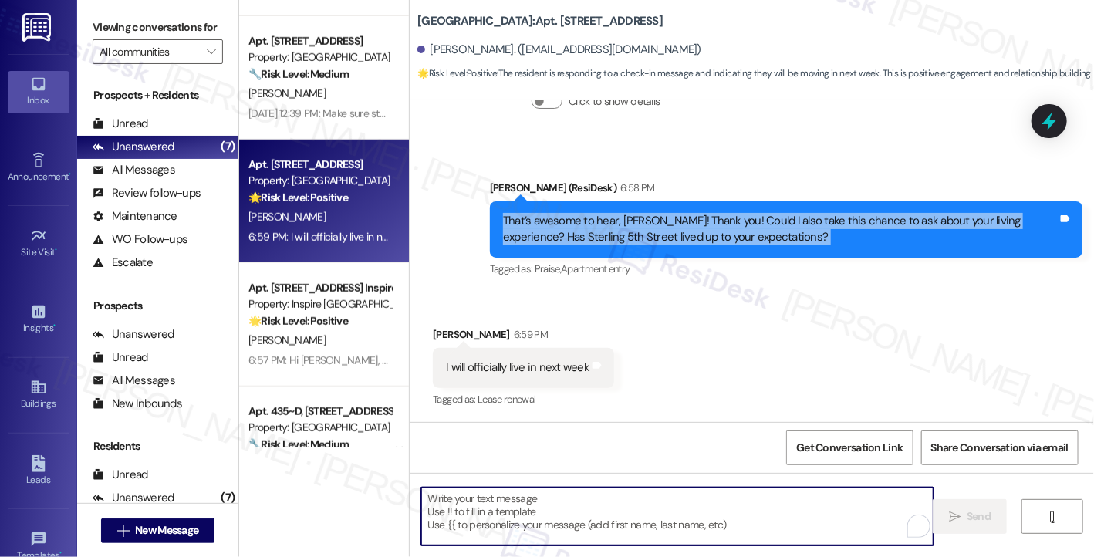
click at [521, 502] on textarea "To enrich screen reader interactions, please activate Accessibility in Grammarl…" at bounding box center [677, 517] width 512 height 58
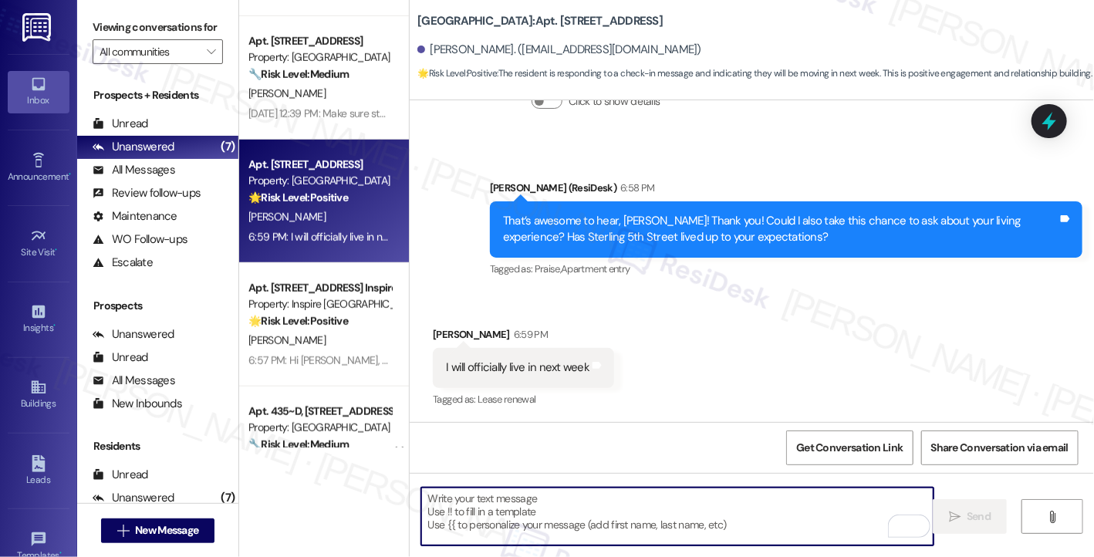
click at [586, 216] on div "That’s awesome to hear, [PERSON_NAME]! Thank you! Could I also take this chance…" at bounding box center [780, 229] width 555 height 33
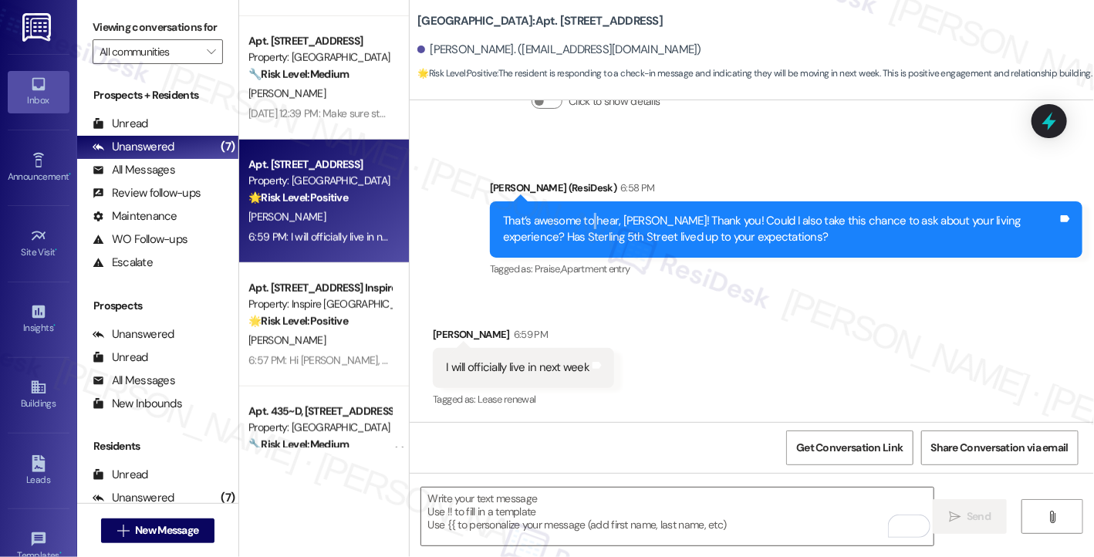
click at [586, 216] on div "That’s awesome to hear, [PERSON_NAME]! Thank you! Could I also take this chance…" at bounding box center [780, 229] width 555 height 33
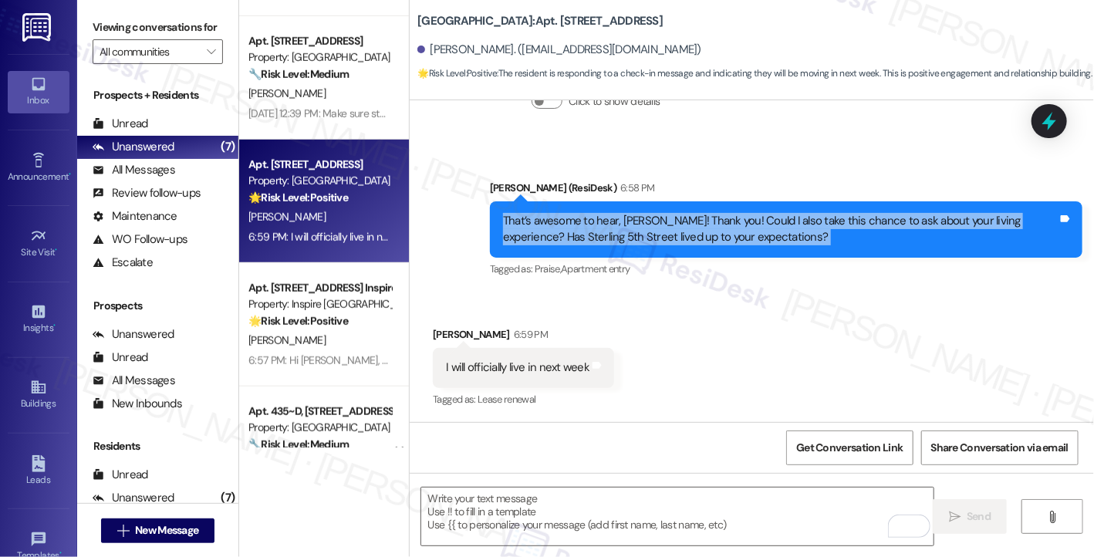
click at [586, 216] on div "That’s awesome to hear, [PERSON_NAME]! Thank you! Could I also take this chance…" at bounding box center [780, 229] width 555 height 33
copy div "That’s awesome to hear, [PERSON_NAME]! Thank you! Could I also take this chance…"
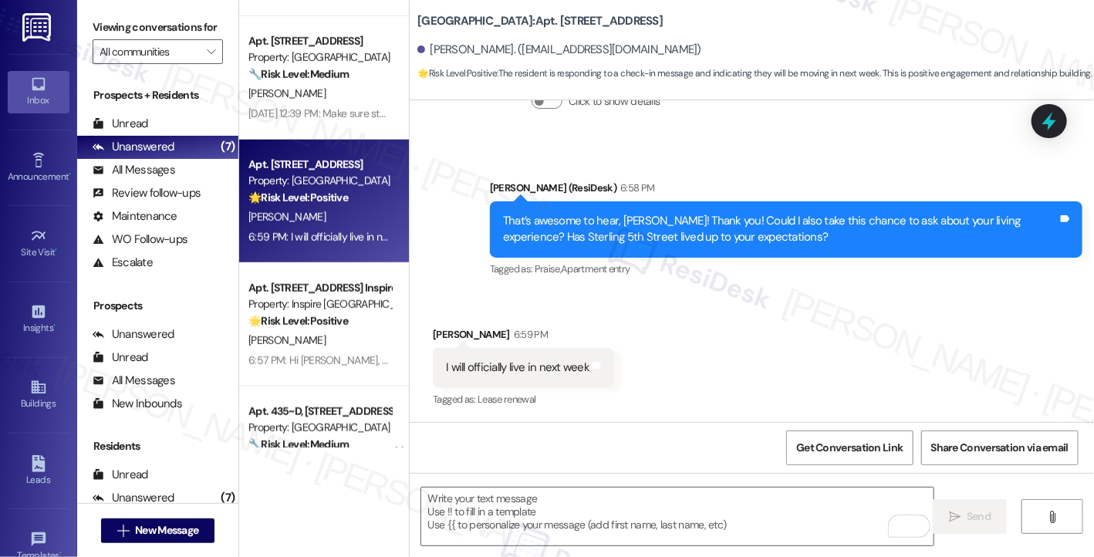
click at [115, 35] on label "Viewing conversations for" at bounding box center [158, 27] width 130 height 24
click at [480, 363] on div "I will officially live in next week" at bounding box center [518, 368] width 144 height 16
copy div "I will officially live in next week Tags and notes"
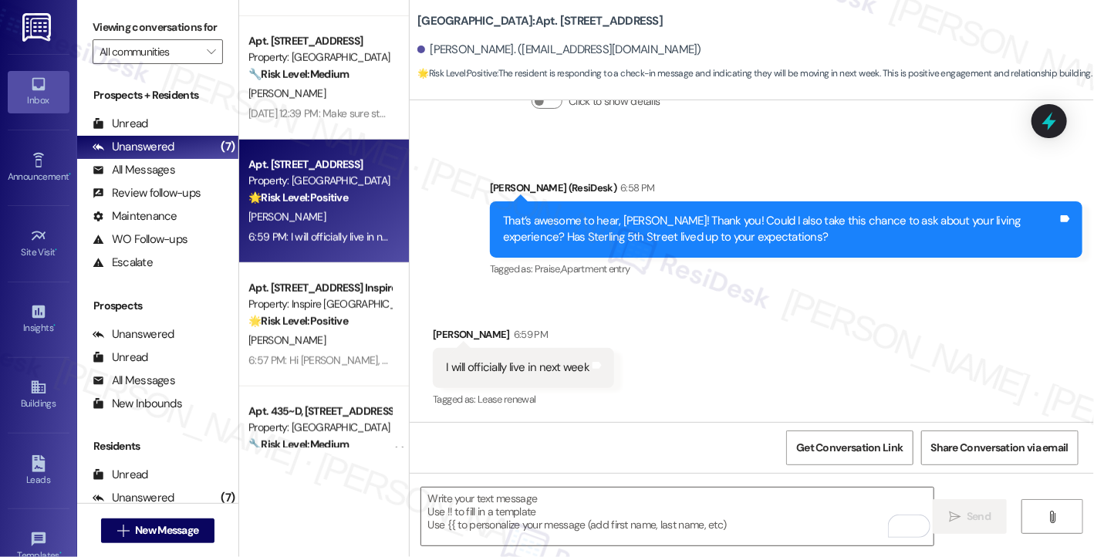
click at [111, 30] on label "Viewing conversations for" at bounding box center [158, 27] width 130 height 24
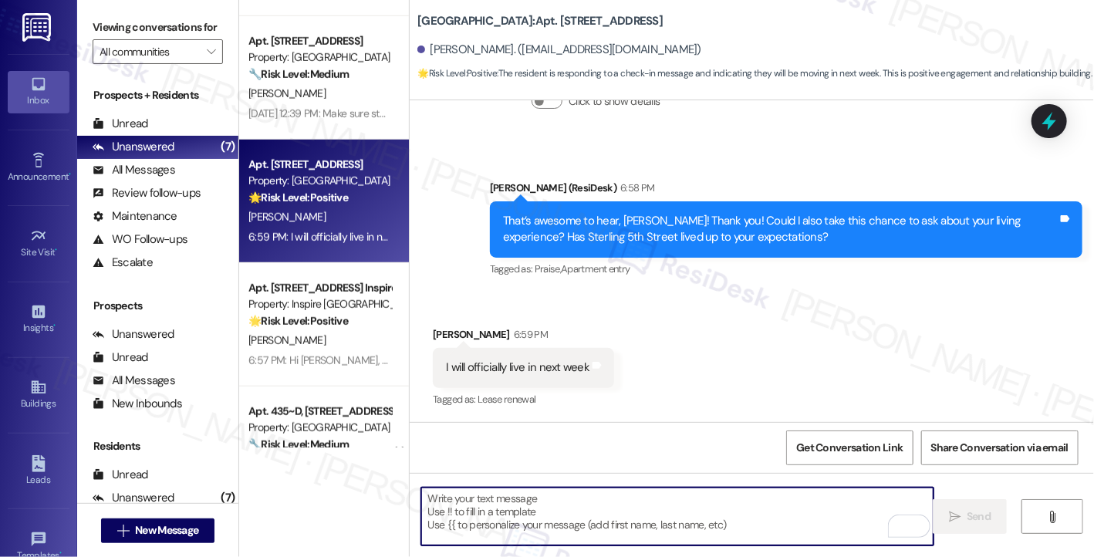
click at [479, 510] on textarea "To enrich screen reader interactions, please activate Accessibility in Grammarl…" at bounding box center [677, 517] width 512 height 58
paste textarea "Thank you for letting me know! That’s exciting—welcome in advance. We’ll be her…"
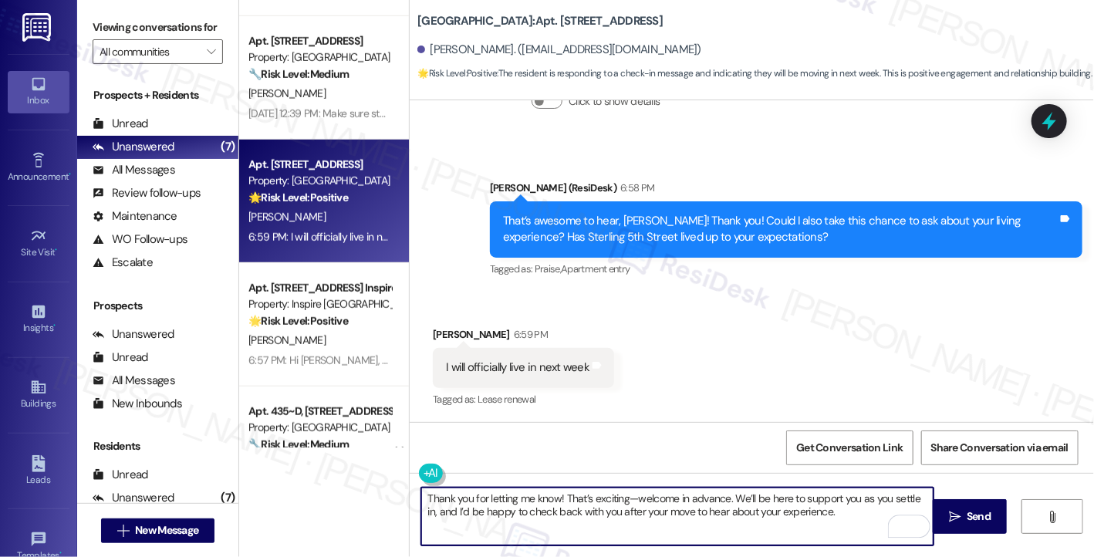
click at [623, 496] on textarea "Thank you for letting me know! That’s exciting—welcome in advance. We’ll be her…" at bounding box center [677, 517] width 512 height 58
click at [735, 494] on textarea "Thank you for letting me know! That’s exciting and welcome in advance. We’ll be…" at bounding box center [677, 517] width 512 height 58
drag, startPoint x: 559, startPoint y: 496, endPoint x: 495, endPoint y: 496, distance: 64.8
click at [495, 496] on textarea "Thank you for letting me know! That’s exciting and welcome in advance. We’ll be…" at bounding box center [677, 517] width 512 height 58
click at [618, 505] on textarea "Thank you for letting me know! That’s exciting and welcome in advance. We’ll be…" at bounding box center [677, 517] width 512 height 58
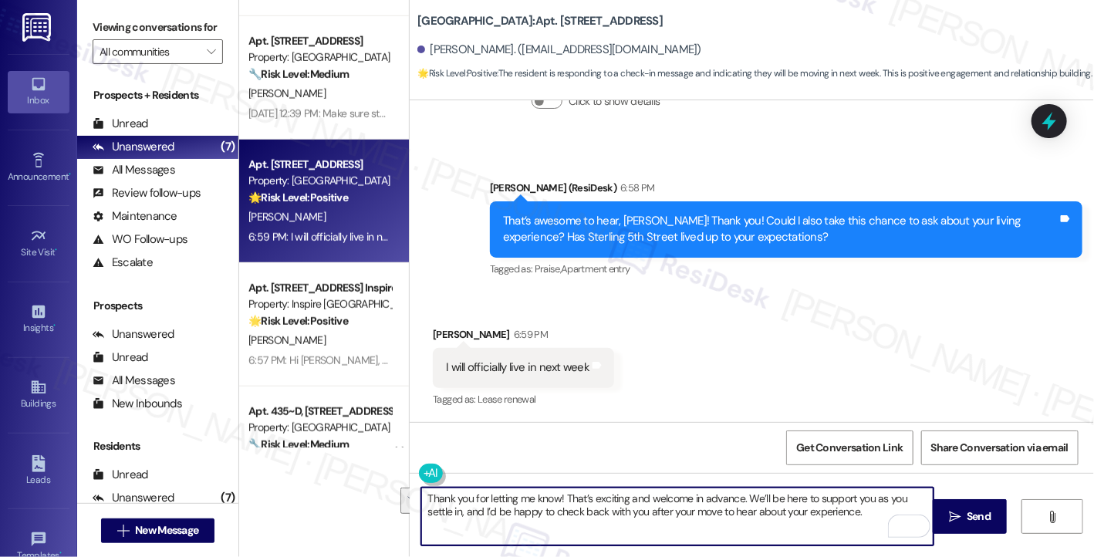
drag, startPoint x: 752, startPoint y: 496, endPoint x: 827, endPoint y: 512, distance: 76.4
click at [827, 512] on textarea "Thank you for letting me know! That’s exciting and welcome in advance. We’ll be…" at bounding box center [677, 517] width 512 height 58
click at [494, 511] on textarea "Thank you for letting me know! That’s exciting and welcome in advance. We’ll be…" at bounding box center [677, 517] width 512 height 58
click at [848, 515] on textarea "Thank you for letting me know! That’s exciting and welcome in advance. We’ll be…" at bounding box center [677, 517] width 512 height 58
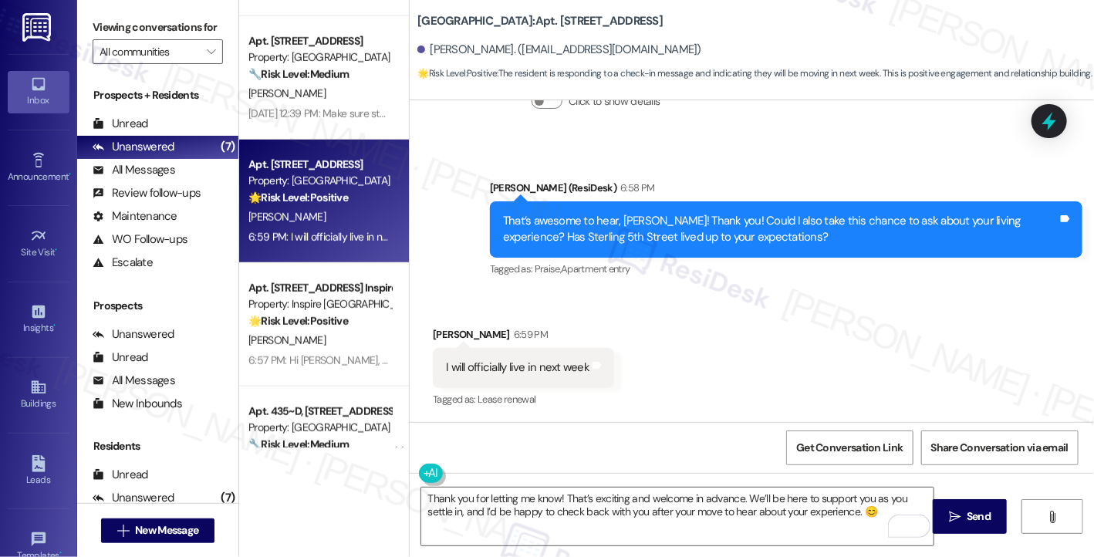
click at [96, 14] on div "Viewing conversations for All communities " at bounding box center [157, 39] width 161 height 79
click at [855, 518] on textarea "Thank you for letting me know! That’s exciting and welcome in advance. We’ll be…" at bounding box center [677, 517] width 512 height 58
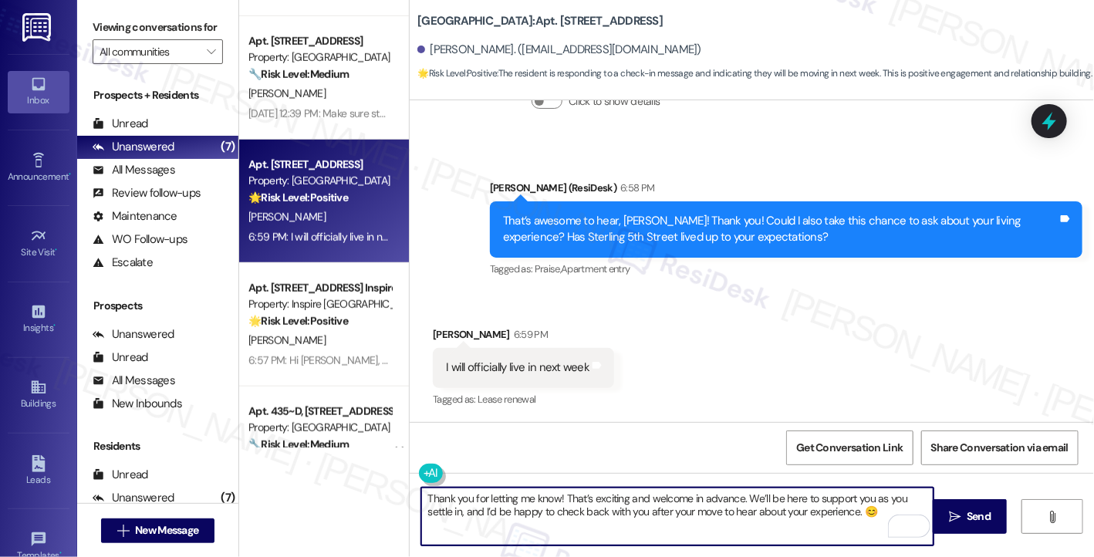
paste textarea "In the meantime, if you have any questions or need anything to make your move s…"
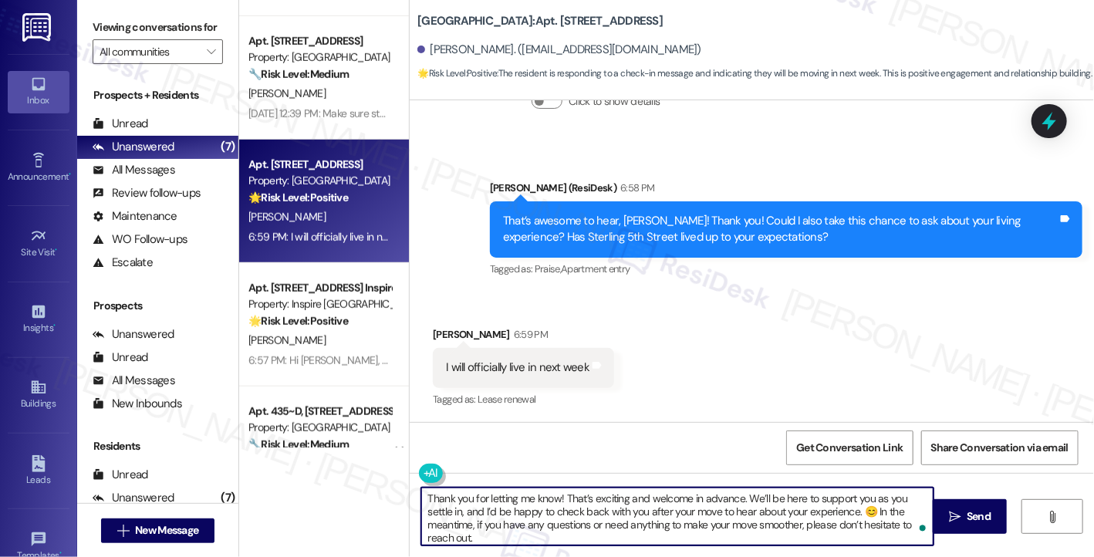
click at [793, 498] on textarea "Thank you for letting me know! That’s exciting and welcome in advance. We’ll be…" at bounding box center [677, 517] width 512 height 58
click at [789, 367] on div "Received via SMS [PERSON_NAME] 6:59 PM I will officially live in next week Tags…" at bounding box center [752, 357] width 684 height 130
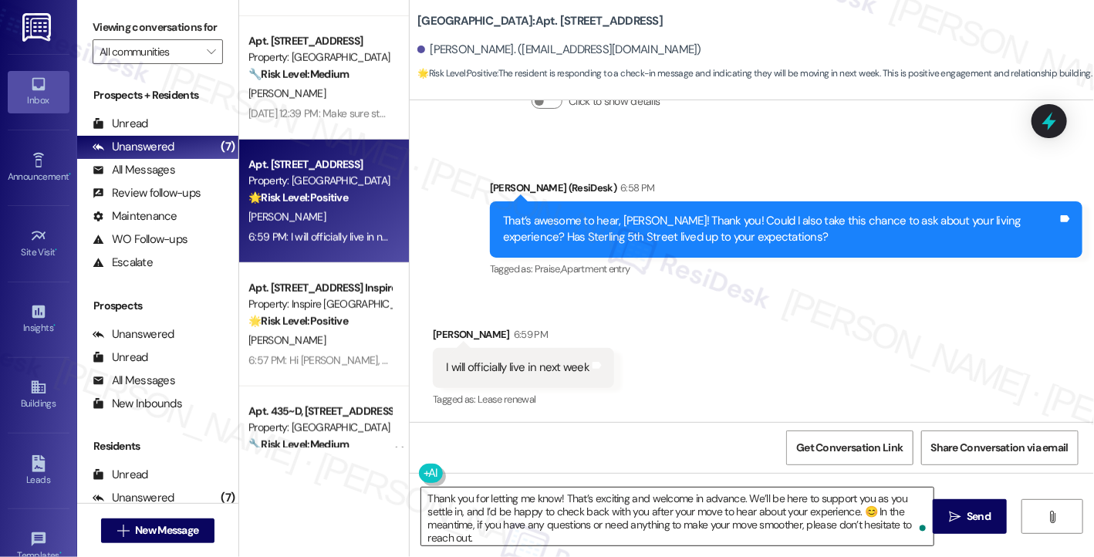
click at [707, 500] on textarea "Thank you for letting me know! That’s exciting and welcome in advance. We’ll be…" at bounding box center [677, 517] width 512 height 58
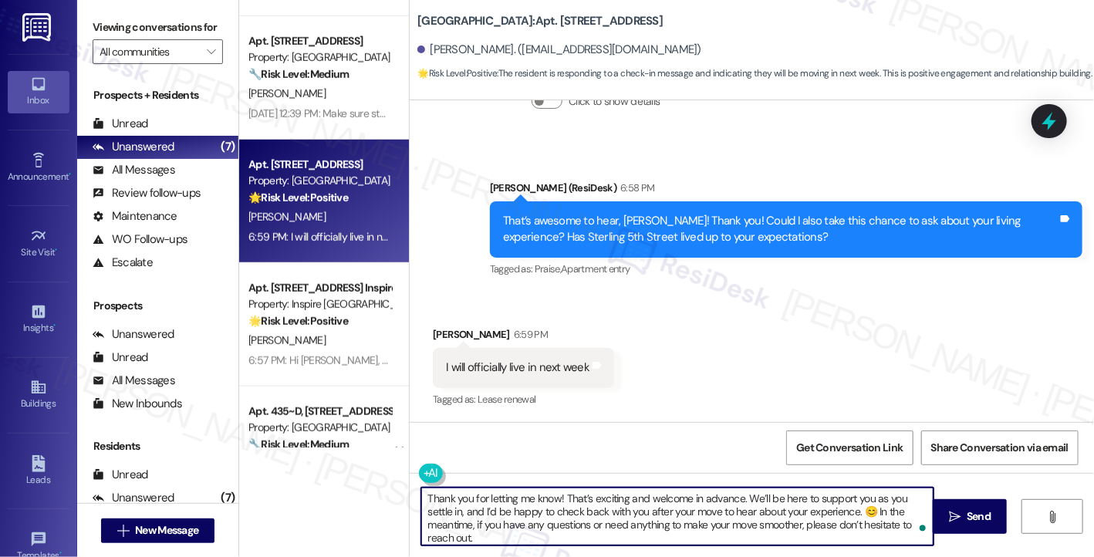
click at [707, 500] on textarea "Thank you for letting me know! That’s exciting and welcome in advance. We’ll be…" at bounding box center [677, 517] width 512 height 58
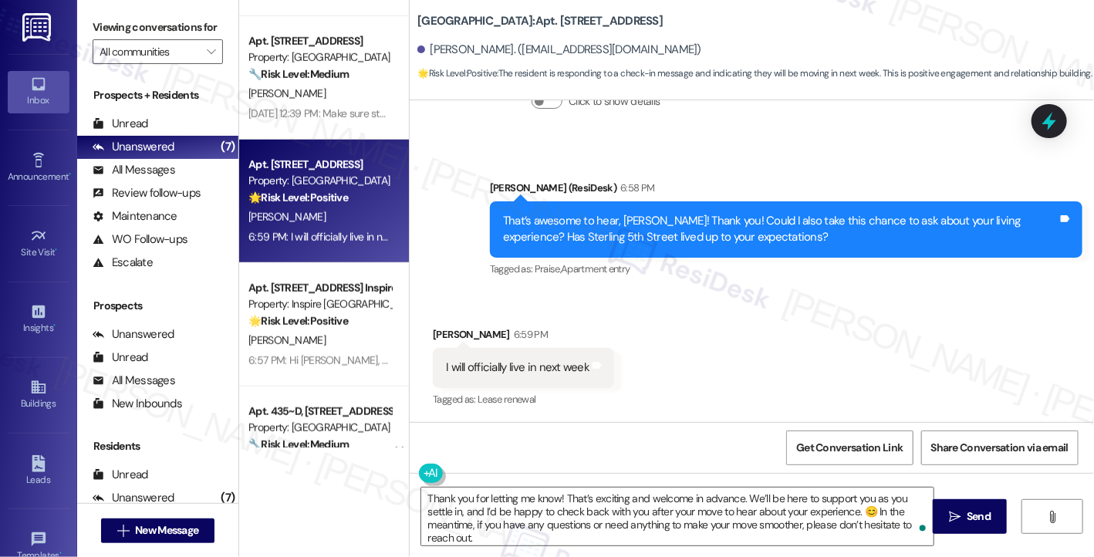
drag, startPoint x: 107, startPoint y: 21, endPoint x: 124, endPoint y: 32, distance: 20.5
click at [107, 21] on label "Viewing conversations for" at bounding box center [158, 27] width 130 height 24
click at [661, 501] on textarea "Thank you for letting me know! That’s exciting and welcome in advance. We’ll be…" at bounding box center [677, 517] width 512 height 58
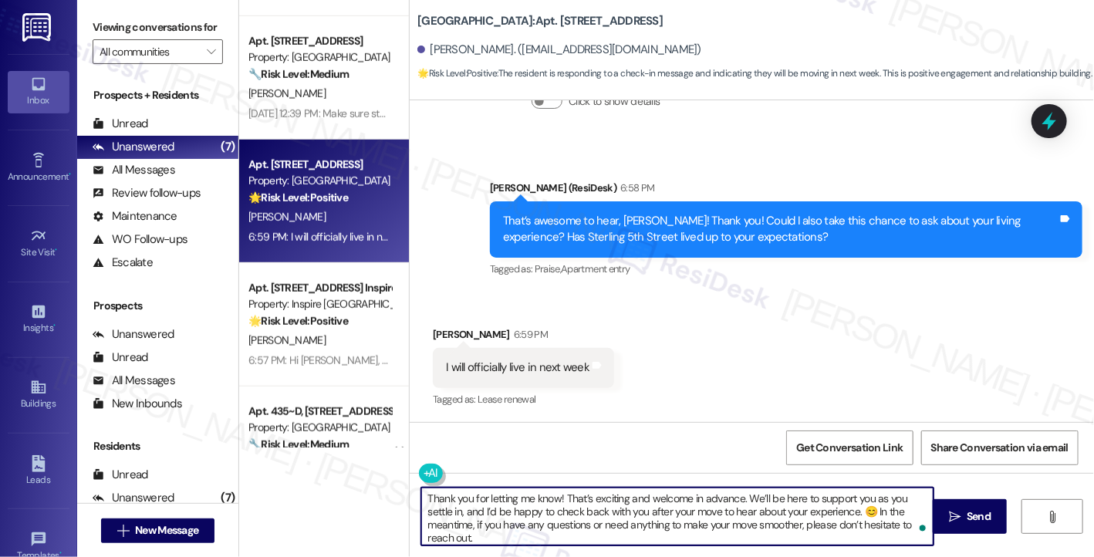
click at [661, 501] on textarea "Thank you for letting me know! That’s exciting and welcome in advance. We’ll be…" at bounding box center [677, 517] width 512 height 58
paste textarea "t’s great to hear! We’re excited to officially welcome you next week. If there’…"
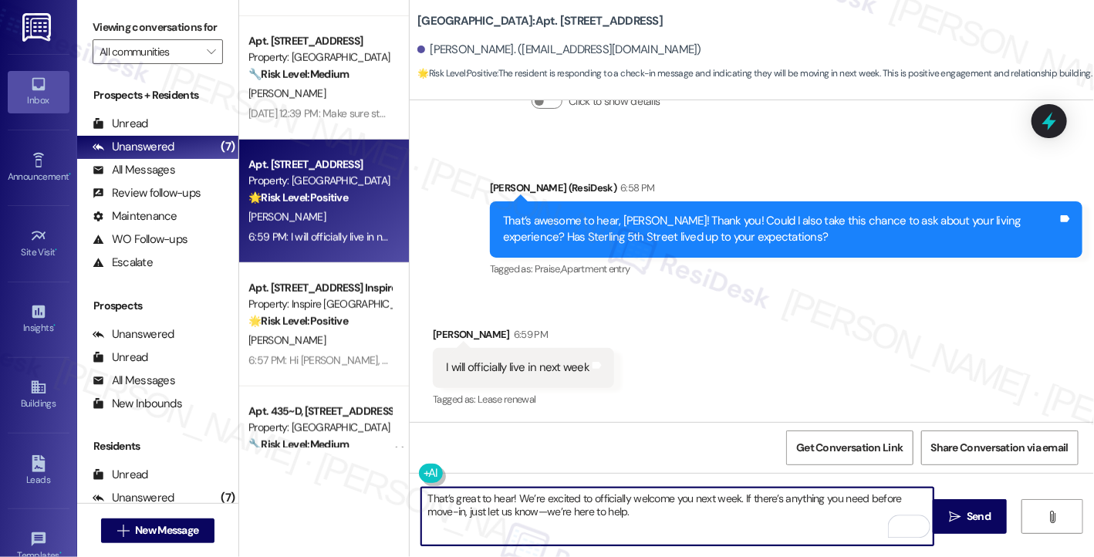
click at [569, 493] on textarea "That’s great to hear! We’re excited to officially welcome you next week. If the…" at bounding box center [677, 517] width 512 height 58
click at [622, 500] on textarea "That’s great to hear! We’re excited to officially welcome you next week. If the…" at bounding box center [677, 517] width 512 height 58
drag, startPoint x: 505, startPoint y: 497, endPoint x: 437, endPoint y: 499, distance: 67.9
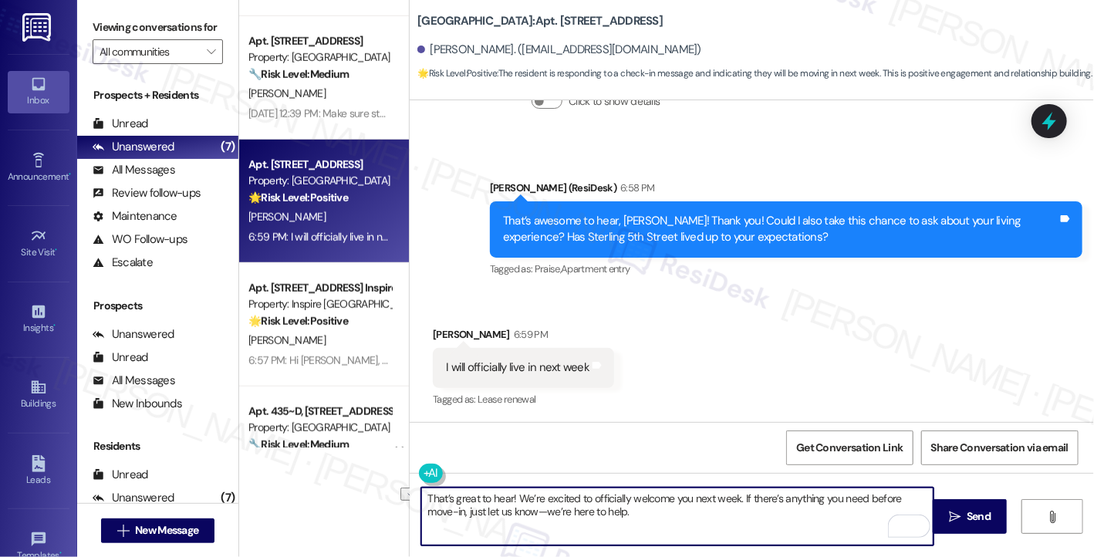
click at [437, 499] on textarea "That’s great to hear! We’re excited to officially welcome you next week. If the…" at bounding box center [677, 517] width 512 height 58
click at [741, 523] on textarea "Thanks for the heads up! We’re excited to officially welcome you next week. If …" at bounding box center [677, 517] width 512 height 58
click at [531, 514] on textarea "Thanks for the heads up! We’re excited to officially welcome you next week. If …" at bounding box center [677, 517] width 512 height 58
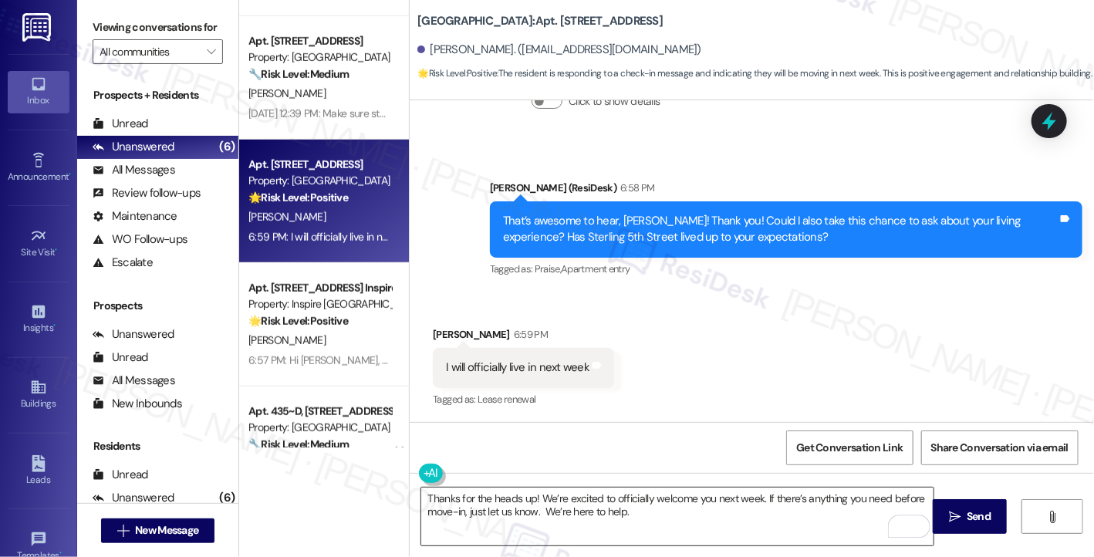
click at [667, 518] on textarea "Thanks for the heads up! We’re excited to officially welcome you next week. If …" at bounding box center [677, 517] width 512 height 58
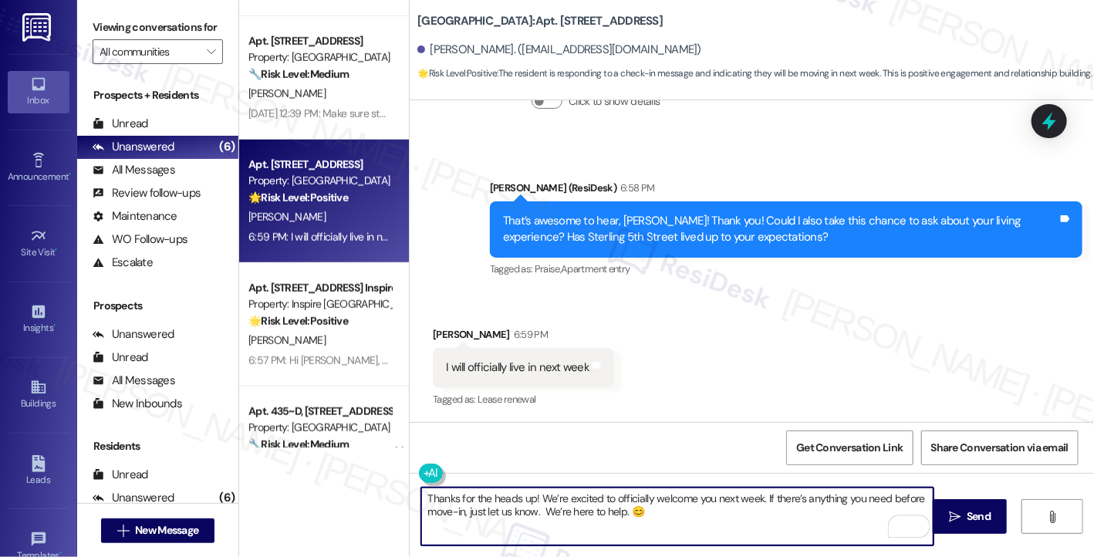
click at [673, 528] on textarea "Thanks for the heads up! We’re excited to officially welcome you next week. If …" at bounding box center [677, 517] width 512 height 58
click at [538, 512] on textarea "Thanks for the heads up! We’re excited to officially welcome you next week. If …" at bounding box center [677, 517] width 512 height 58
click at [887, 496] on textarea "Thanks for the heads up! We’re excited to officially welcome you next week. If …" at bounding box center [677, 517] width 512 height 58
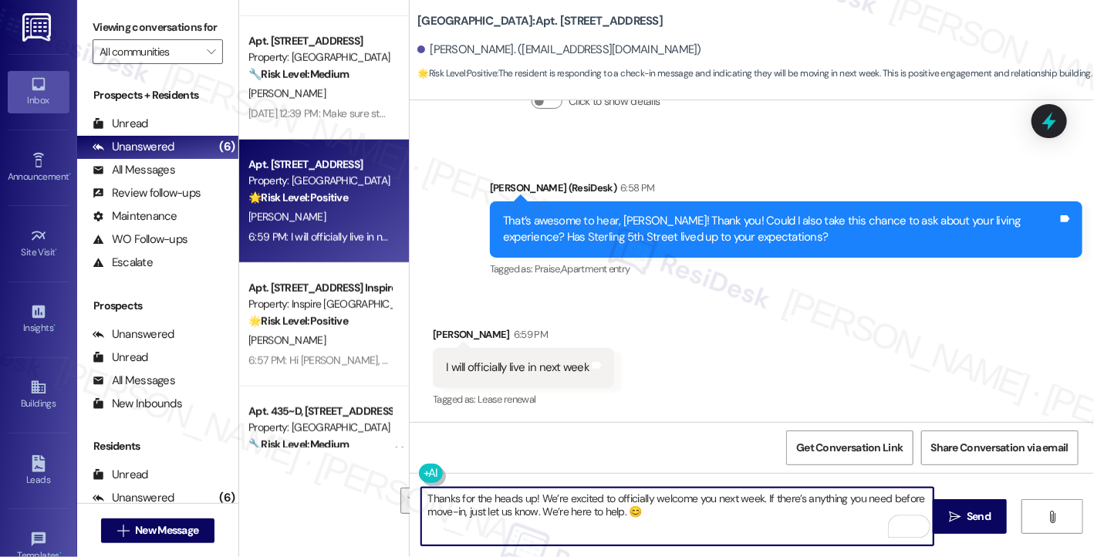
click at [654, 505] on textarea "Thanks for the heads up! We’re excited to officially welcome you next week. If …" at bounding box center [677, 517] width 512 height 58
drag, startPoint x: 765, startPoint y: 498, endPoint x: 880, endPoint y: 498, distance: 114.2
click at [880, 498] on textarea "Thanks for the heads up! We’re excited to officially welcome you next week. If …" at bounding box center [677, 517] width 512 height 58
click at [812, 509] on textarea "Thanks for the heads up! We’re excited to officially welcome you next week. If …" at bounding box center [677, 517] width 512 height 58
type textarea "Thanks for the heads up! We’re excited to officially welcome you next week. If …"
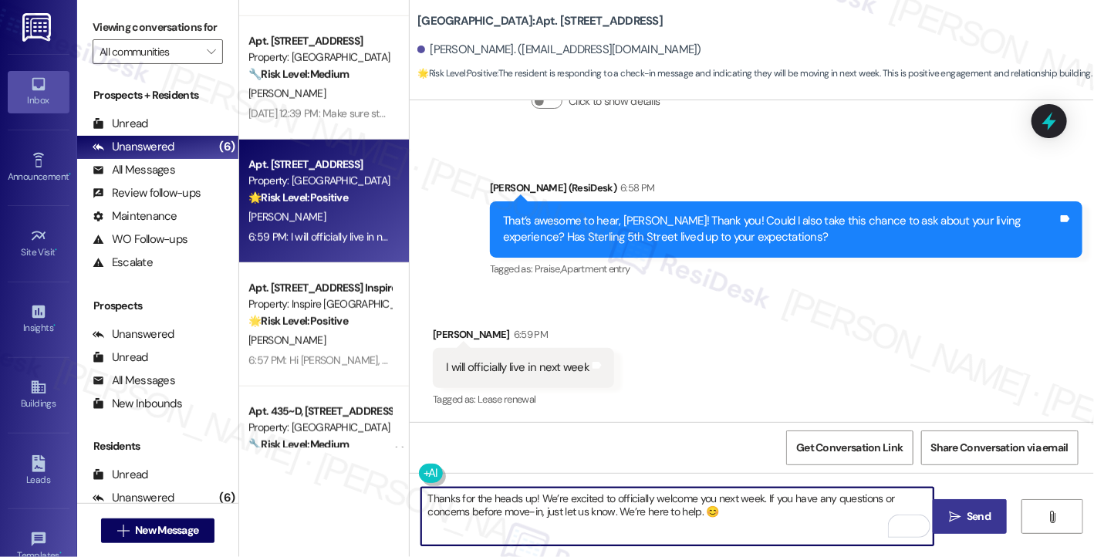
click at [945, 500] on button " Send" at bounding box center [970, 516] width 75 height 35
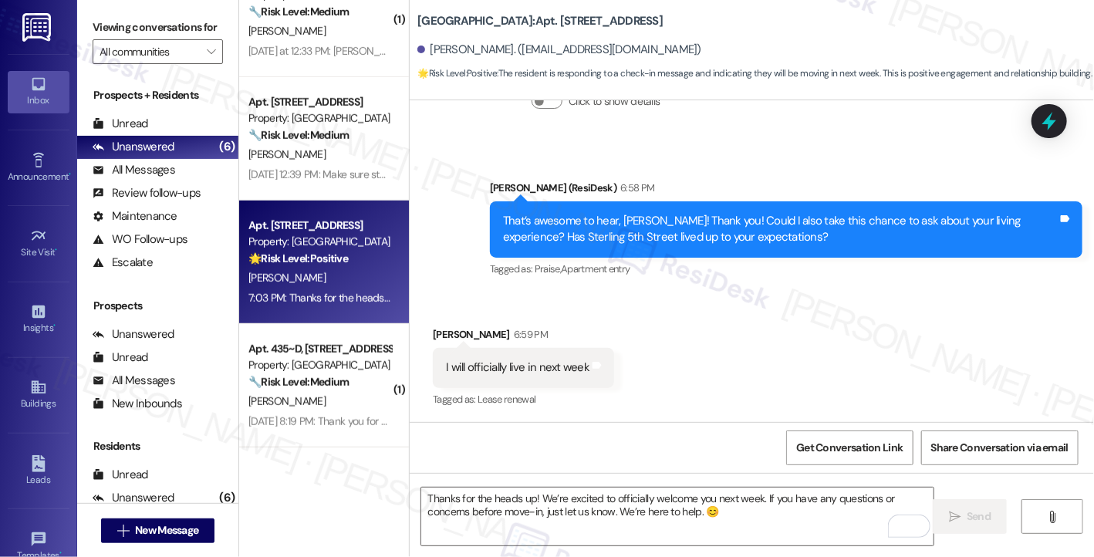
scroll to position [262, 0]
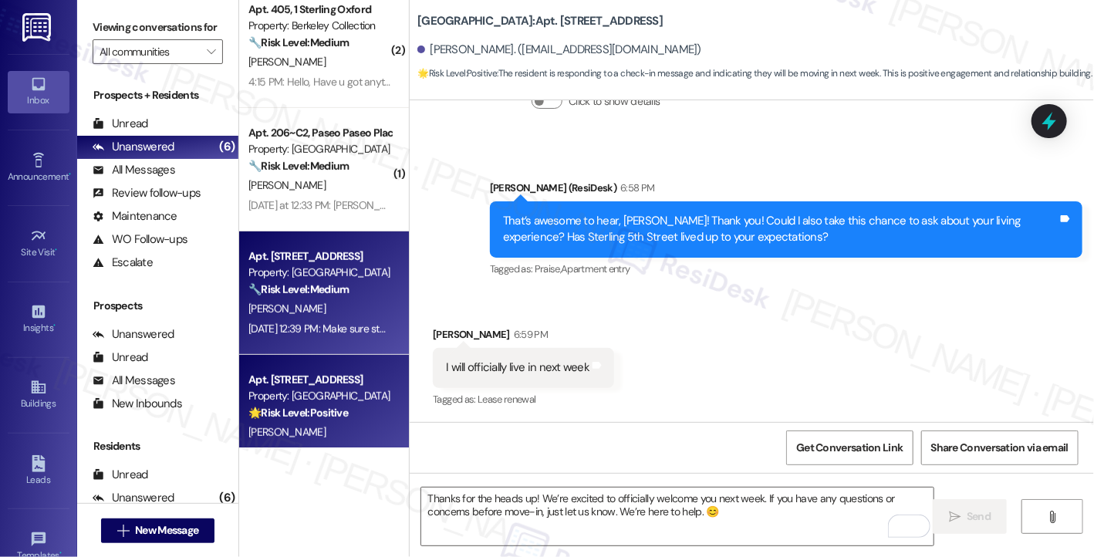
click at [364, 309] on div "[PERSON_NAME]" at bounding box center [320, 308] width 146 height 19
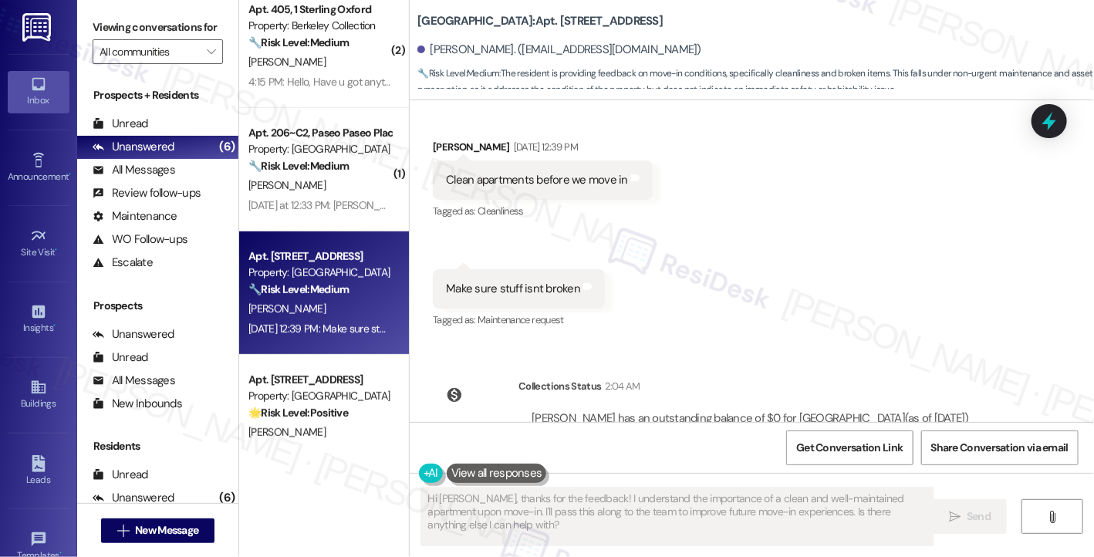
scroll to position [202, 0]
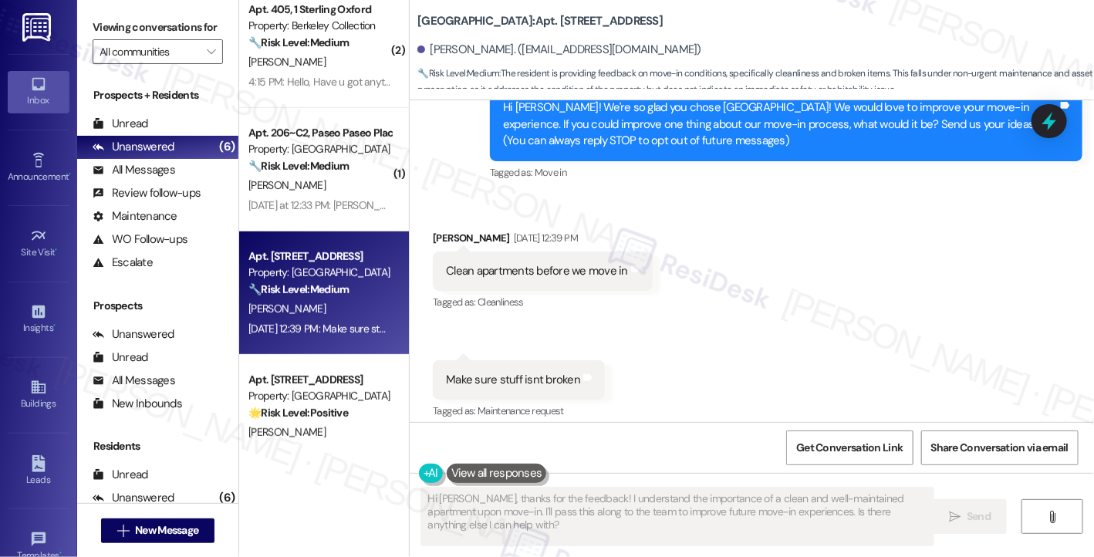
click at [511, 266] on div "Clean apartments before we move in" at bounding box center [537, 271] width 182 height 16
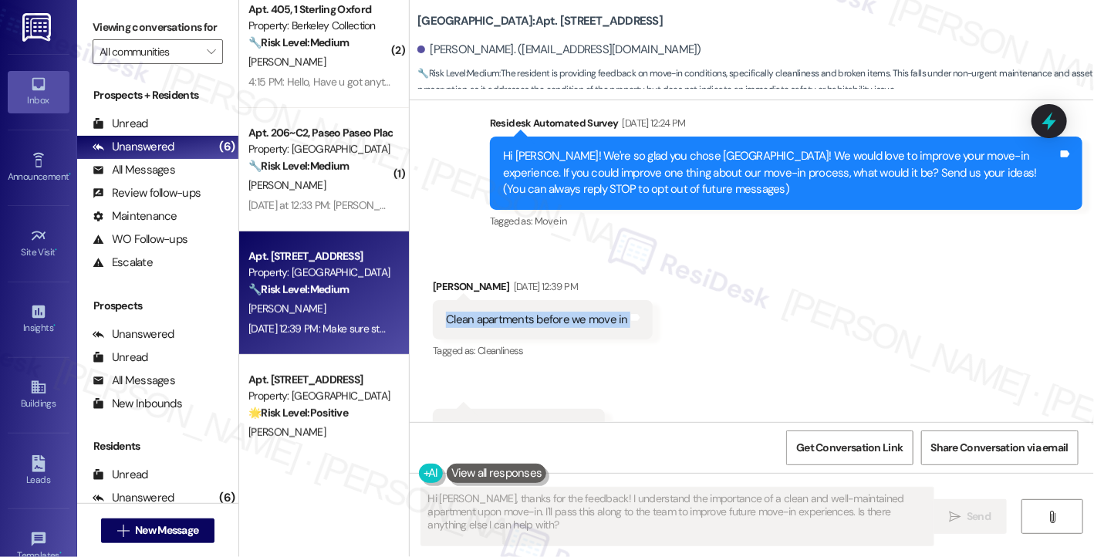
scroll to position [125, 0]
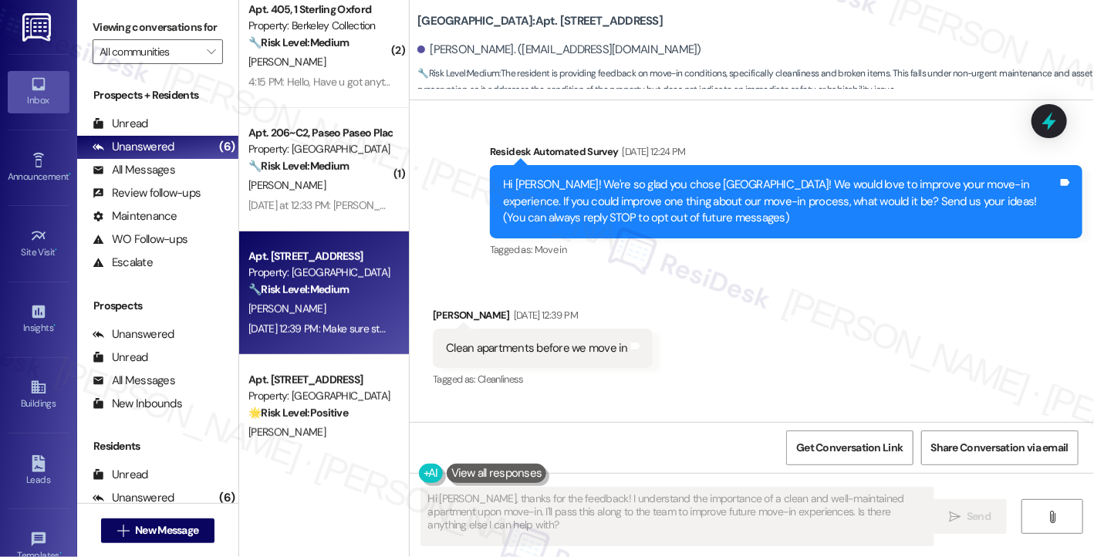
click at [617, 222] on div "Hi [PERSON_NAME]! We're so glad you chose [GEOGRAPHIC_DATA]! We would love to i…" at bounding box center [780, 201] width 555 height 49
click at [617, 221] on div "Hi [PERSON_NAME]! We're so glad you chose [GEOGRAPHIC_DATA]! We would love to i…" at bounding box center [780, 201] width 555 height 49
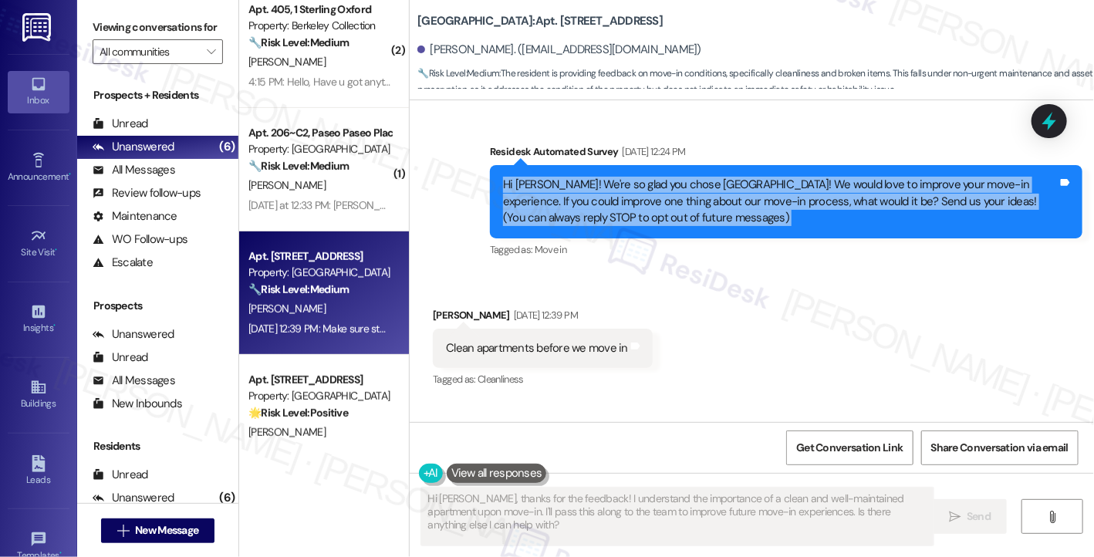
click at [617, 221] on div "Hi [PERSON_NAME]! We're so glad you chose [GEOGRAPHIC_DATA]! We would love to i…" at bounding box center [780, 201] width 555 height 49
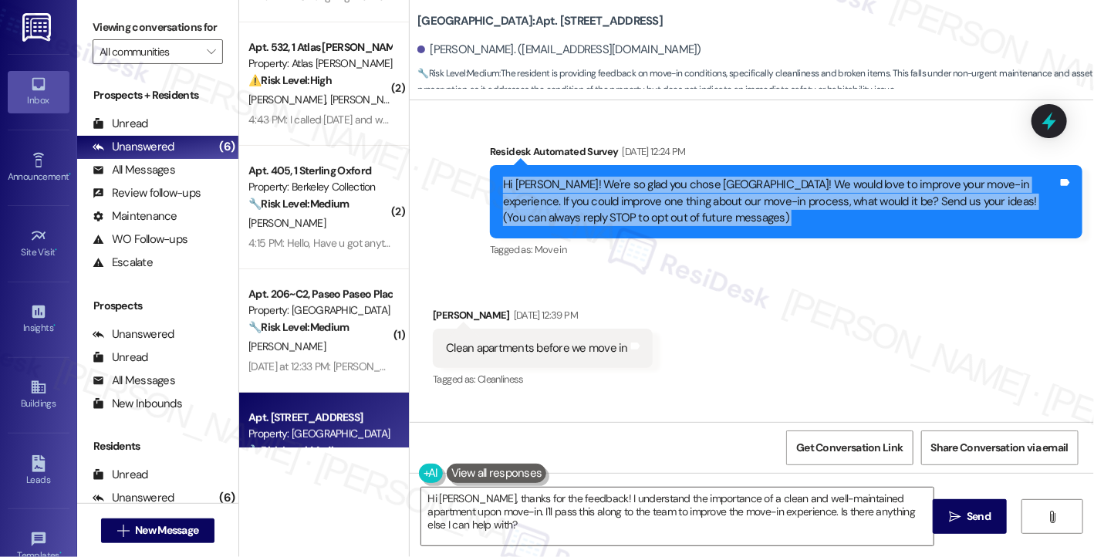
scroll to position [185, 0]
